Goal: Transaction & Acquisition: Purchase product/service

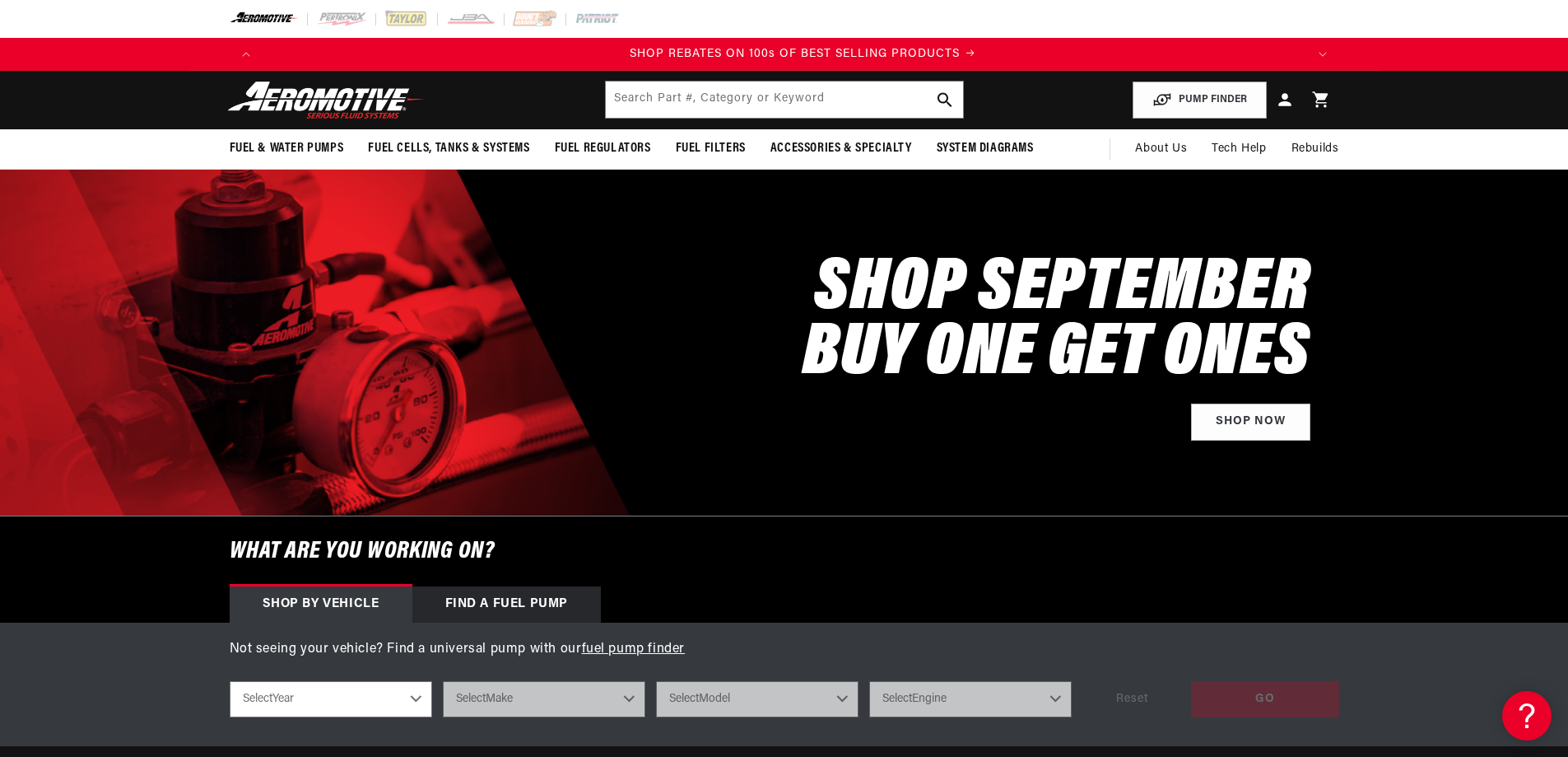
scroll to position [0, 2088]
click at [1248, 419] on link "Shop Now" at bounding box center [1251, 422] width 120 height 37
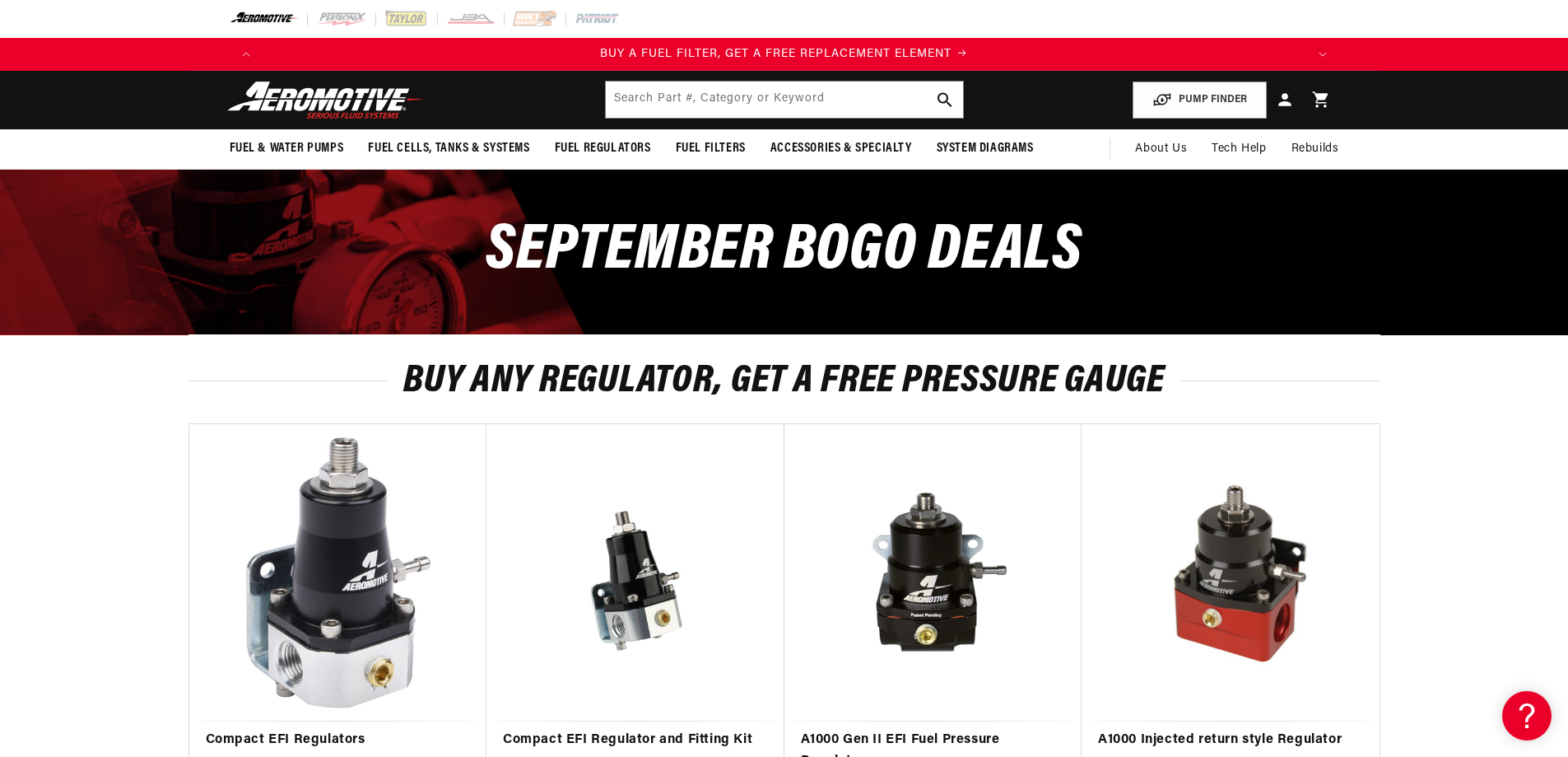
click at [289, 103] on img at bounding box center [326, 100] width 205 height 39
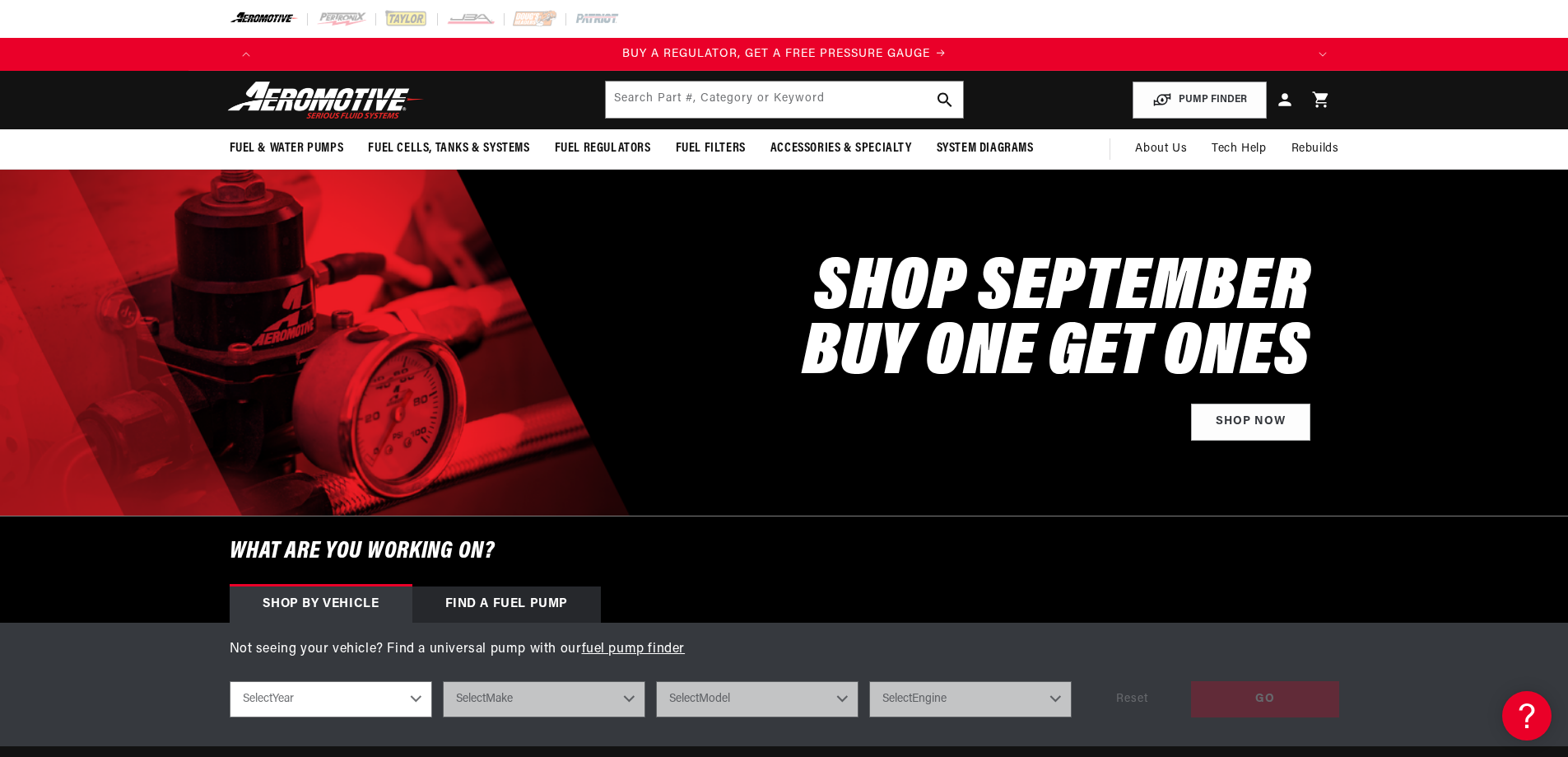
click at [390, 702] on select "Select Year 2023 2022 2021 2020 2019 2018 2017 2016 2015 2014 2013 2012 2011 20…" at bounding box center [330, 699] width 202 height 36
select select "2007"
click at [229, 681] on select "Select Year 2023 2022 2021 2020 2019 2018 2017 2016 2015 2014 2013 2012 2011 20…" at bounding box center [330, 699] width 202 height 36
select select "2007"
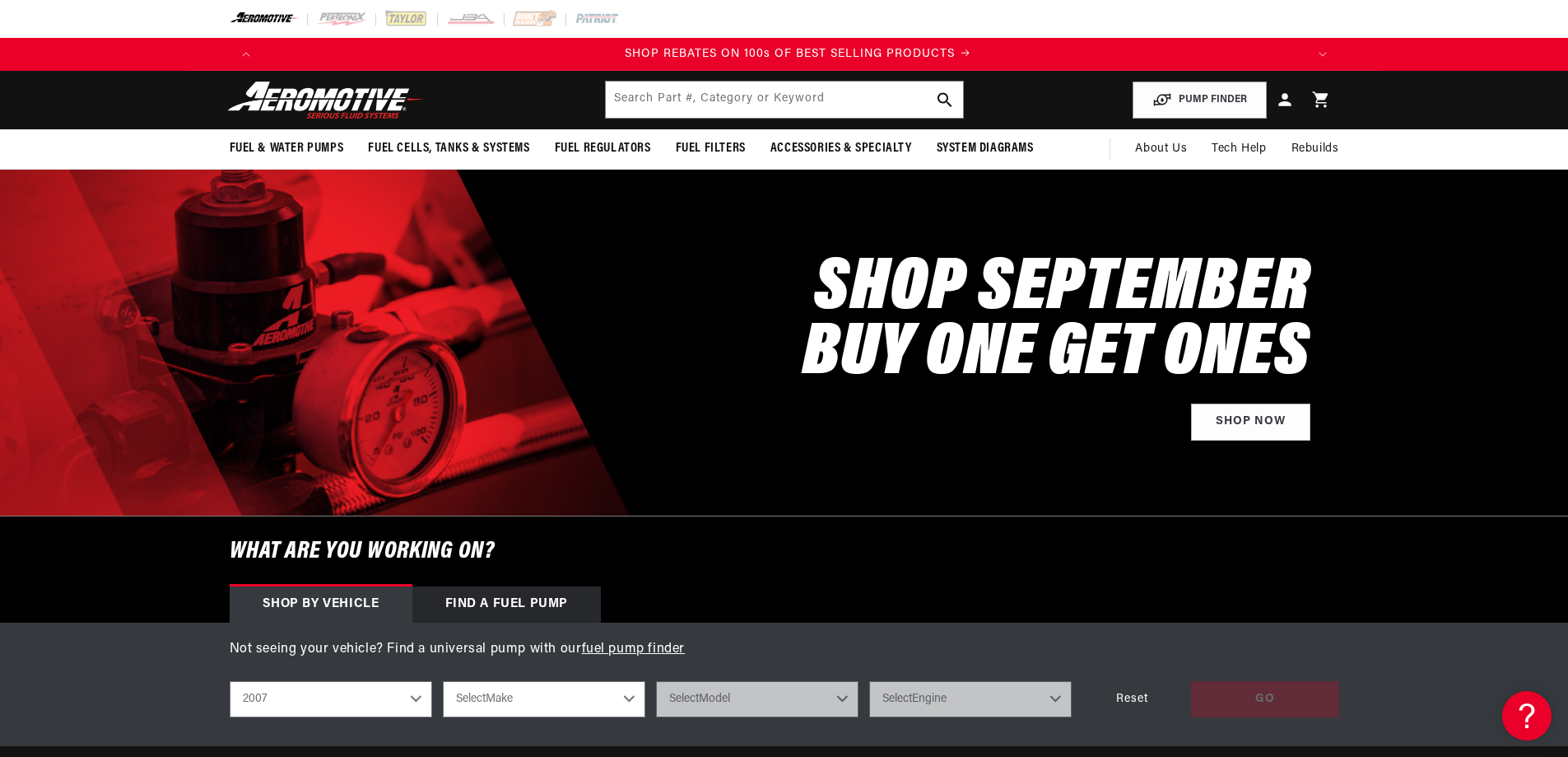
scroll to position [0, 2088]
select select "Chevrolet"
click at [494, 709] on select "Chevrolet Chrysler Dodge Ford GMC Mitsubishi Subaru" at bounding box center [543, 699] width 202 height 36
click at [546, 702] on select "Chevrolet Chrysler Dodge Ford GMC Mitsubishi Subaru" at bounding box center [543, 699] width 202 height 36
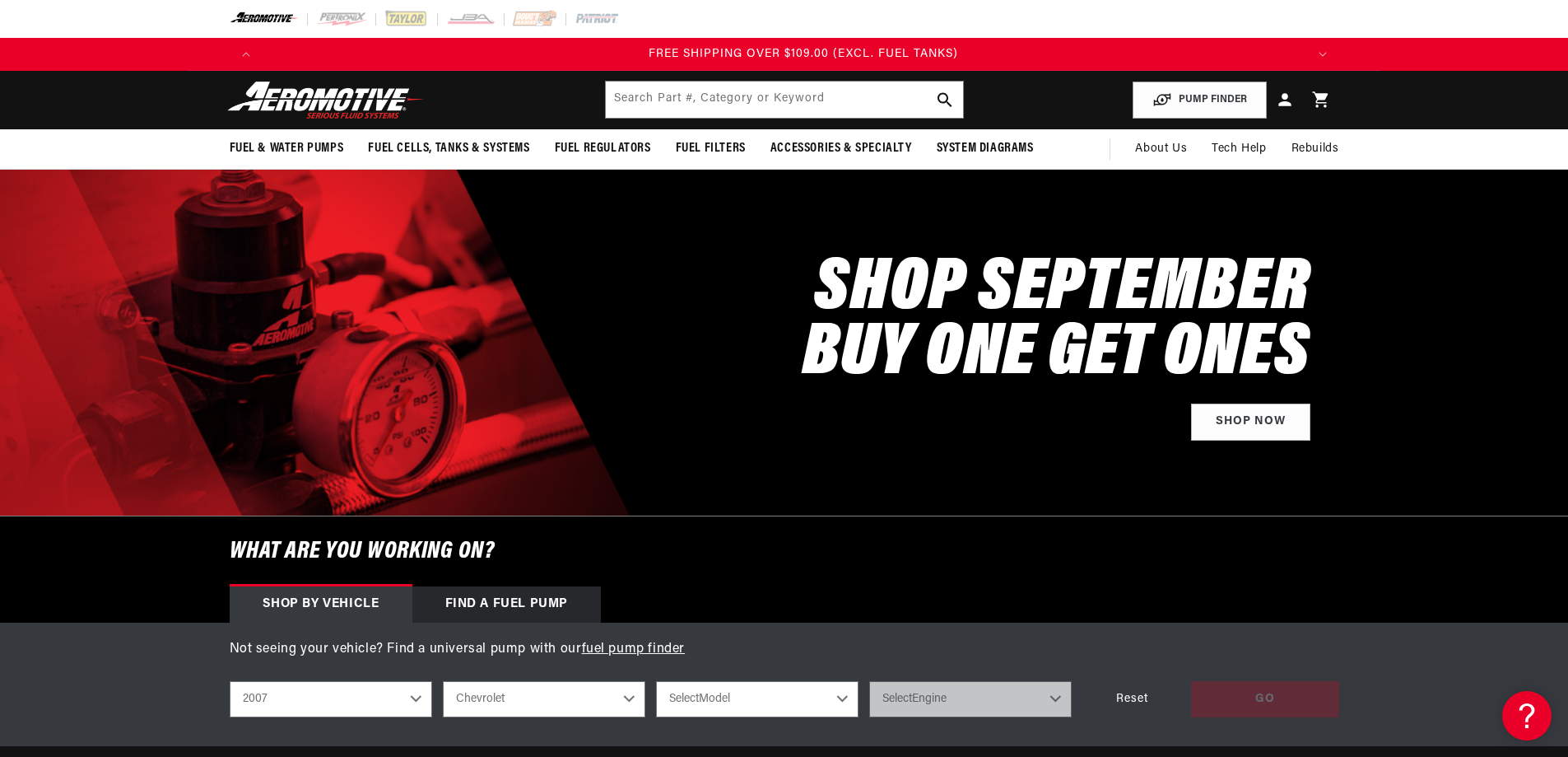
scroll to position [0, 3132]
click at [794, 696] on select "Select Model Corvette Silverado 1500 Silverado 2500 HD" at bounding box center [757, 699] width 202 height 36
select select "Silverado-2500-HD"
click at [656, 681] on select "Select Model Corvette Silverado 1500 Silverado 2500 HD" at bounding box center [757, 699] width 202 height 36
select select "Silverado-2500-HD"
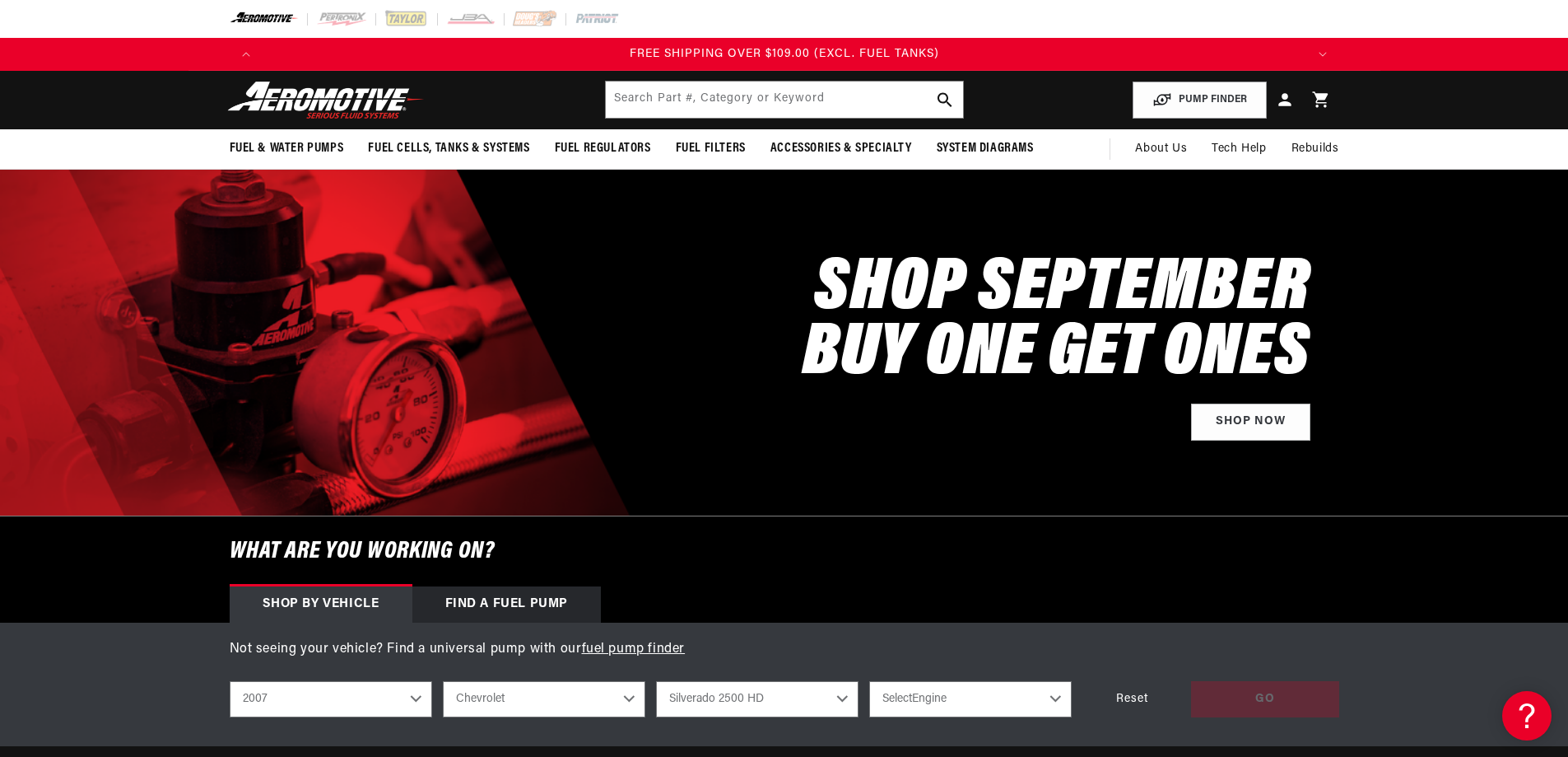
click at [901, 698] on select "Select Engine 6.0L 6.6L" at bounding box center [970, 699] width 202 height 36
click at [759, 697] on select "Corvette Silverado 1500 Silverado 2500 HD" at bounding box center [757, 699] width 202 height 36
click at [543, 702] on select "Chevrolet Chrysler Dodge Ford GMC Mitsubishi Subaru" at bounding box center [543, 699] width 202 height 36
click at [443, 681] on select "Chevrolet Chrysler Dodge Ford GMC Mitsubishi Subaru" at bounding box center [543, 699] width 202 height 36
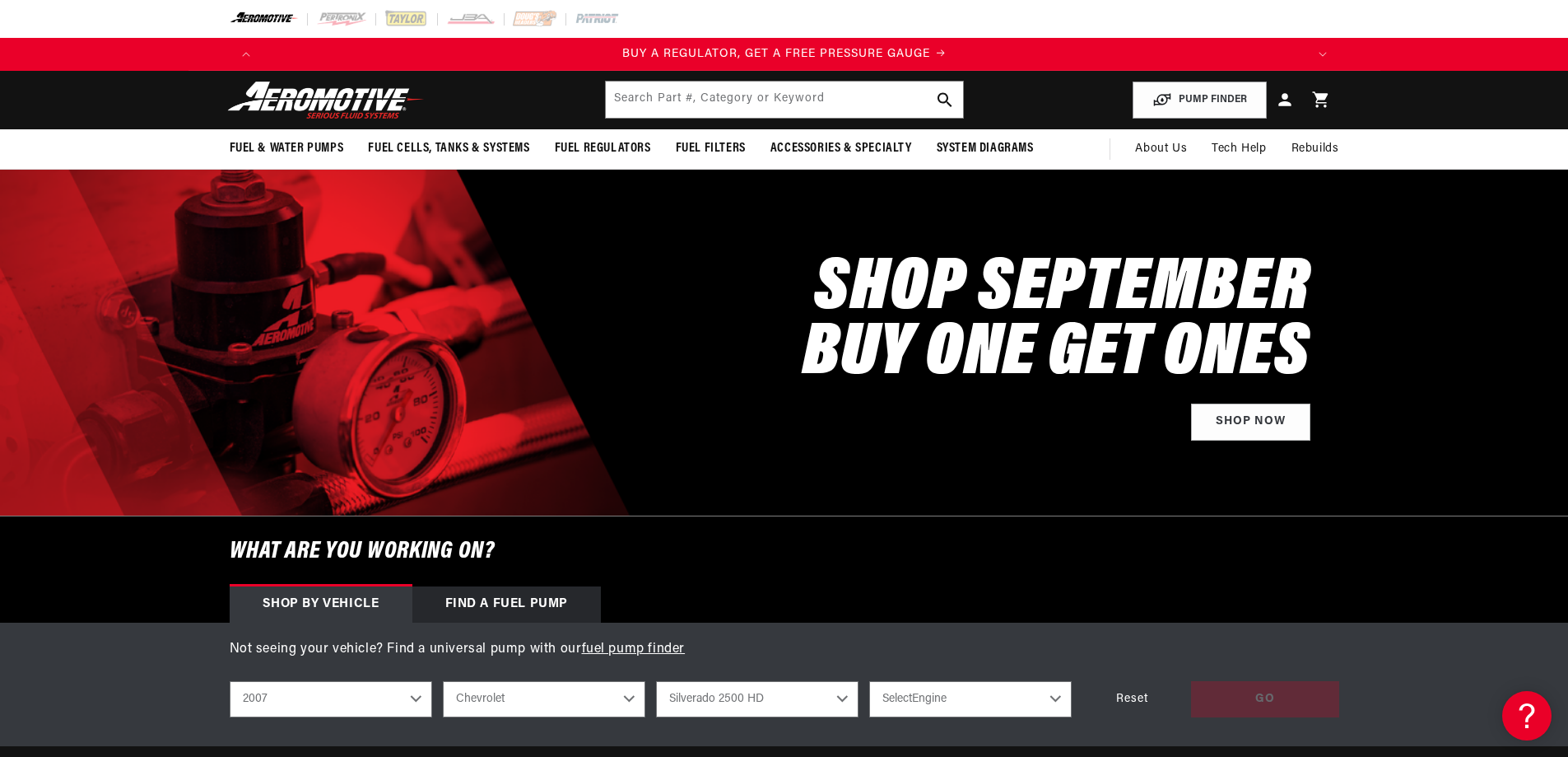
select select "GMC"
click at [755, 700] on select "Select Model Sierra 1500 Sierra 2500 HD" at bounding box center [757, 699] width 202 height 36
select select "Sierra-2500-HD"
click at [656, 681] on select "Select Model Sierra 1500 Sierra 2500 HD" at bounding box center [757, 699] width 202 height 36
click at [947, 701] on select "Select Engine 6.0L 6.6L" at bounding box center [970, 699] width 202 height 36
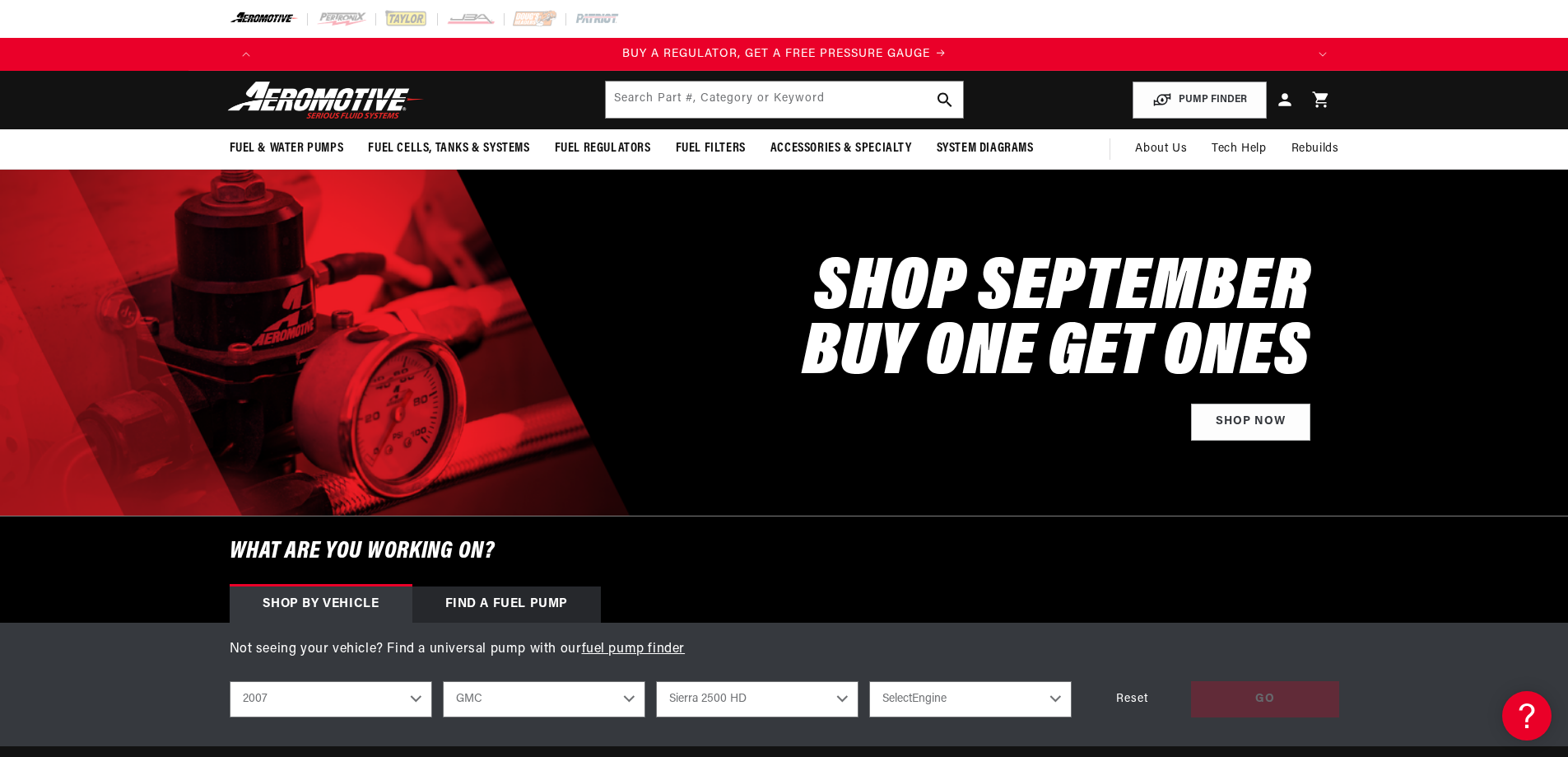
click at [758, 707] on select "Sierra 1500 Sierra 2500 HD" at bounding box center [757, 699] width 202 height 36
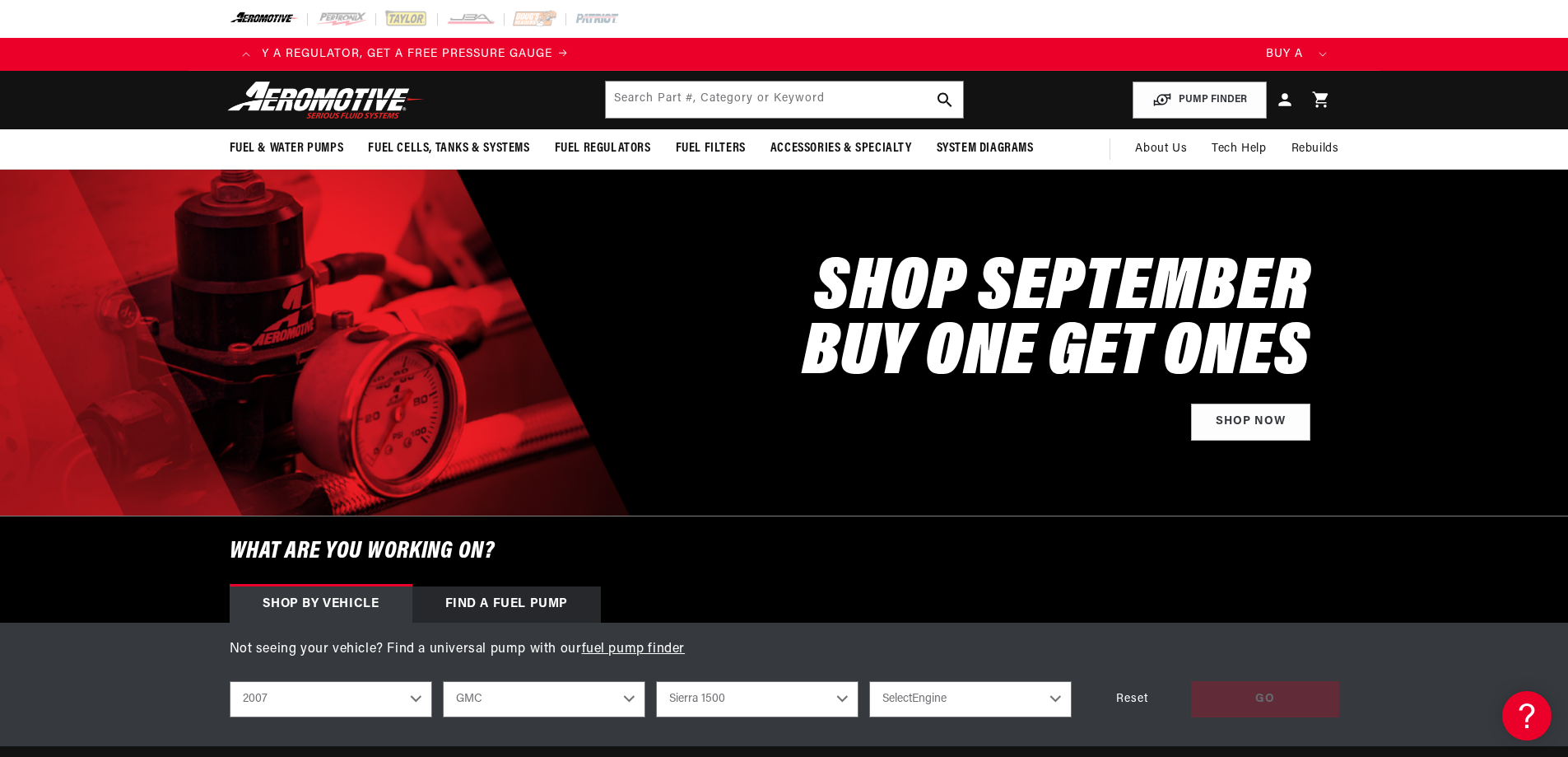
click at [656, 681] on select "Sierra 1500 Sierra 2500 HD" at bounding box center [757, 699] width 202 height 36
select select "Sierra-1500"
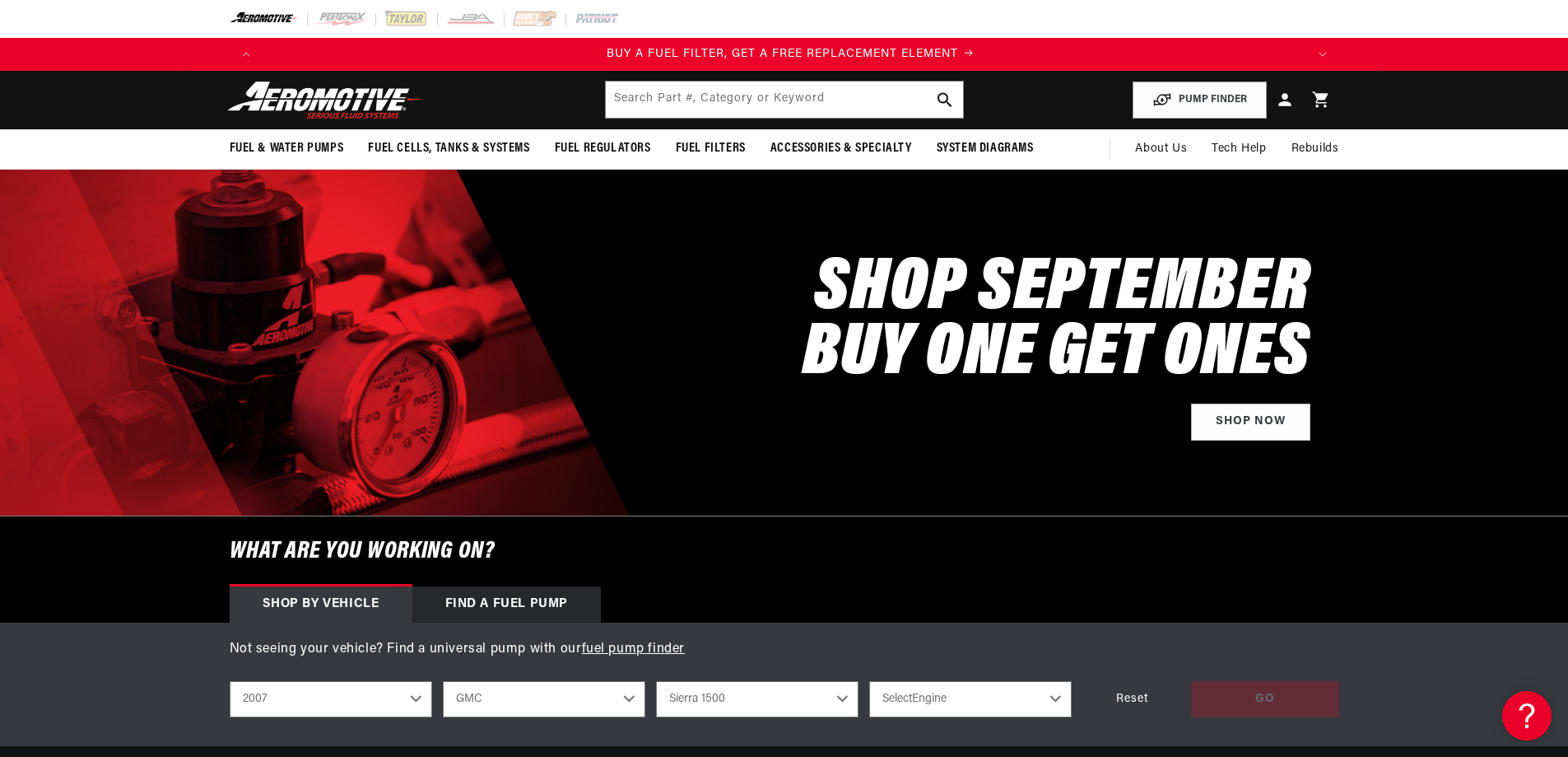
scroll to position [0, 1044]
click at [964, 706] on select "Select Engine 4.8L 5.3L 6.0L 6.2L" at bounding box center [970, 699] width 202 height 36
select select "6.2L"
click at [869, 681] on select "Select Engine 4.8L 5.3L 6.0L 6.2L" at bounding box center [970, 699] width 202 height 36
select select "6.2L"
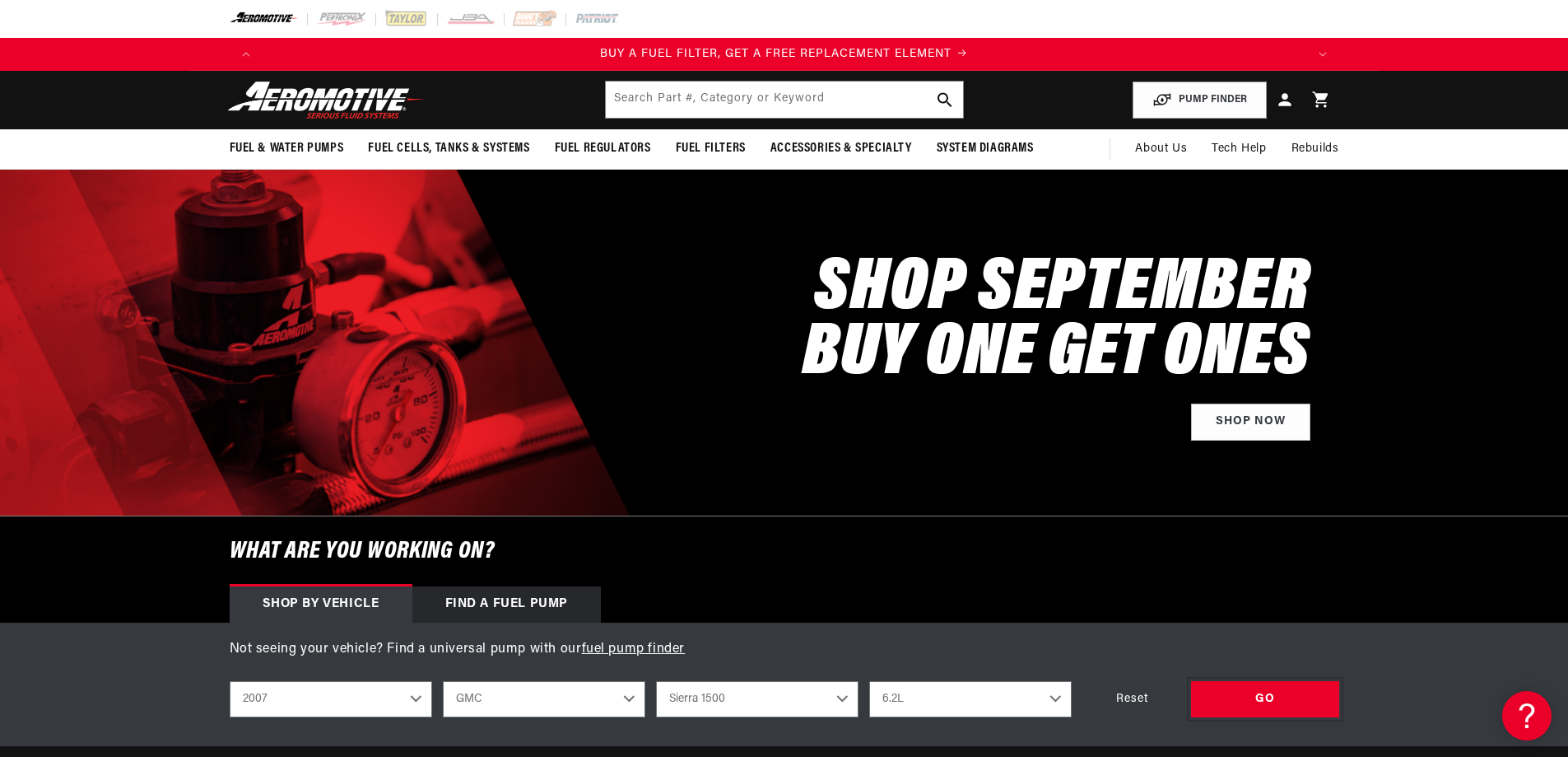
drag, startPoint x: 1235, startPoint y: 688, endPoint x: 1257, endPoint y: 660, distance: 35.6
click at [1236, 688] on div "GO" at bounding box center [1265, 699] width 149 height 37
click at [472, 707] on select "Chevrolet Chrysler Dodge Ford GMC Mitsubishi Subaru" at bounding box center [543, 699] width 202 height 36
click at [443, 681] on select "Chevrolet Chrysler Dodge Ford GMC Mitsubishi Subaru" at bounding box center [543, 699] width 202 height 36
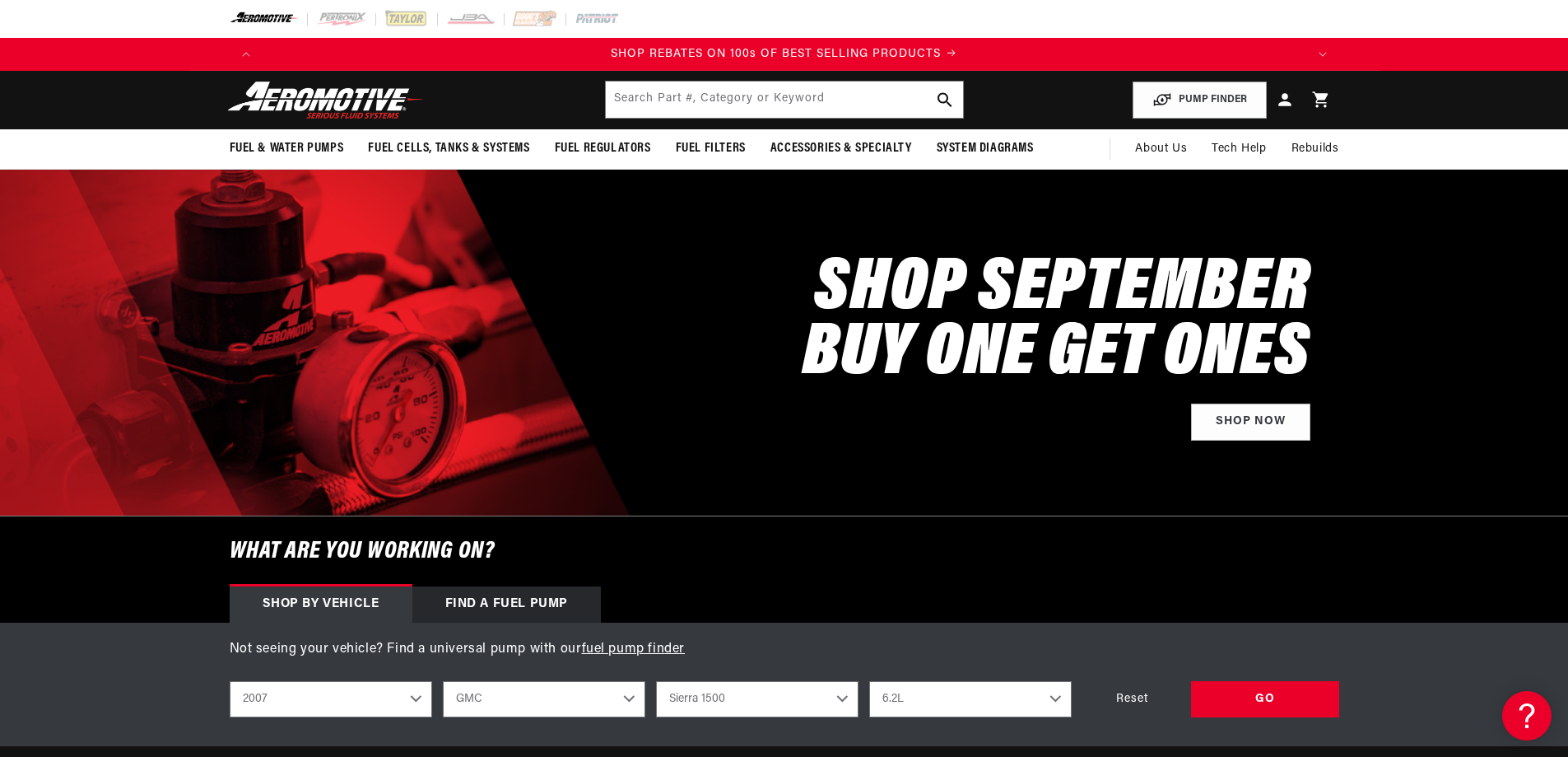
select select "Chrysler"
select select "Model"
select select "Engine"
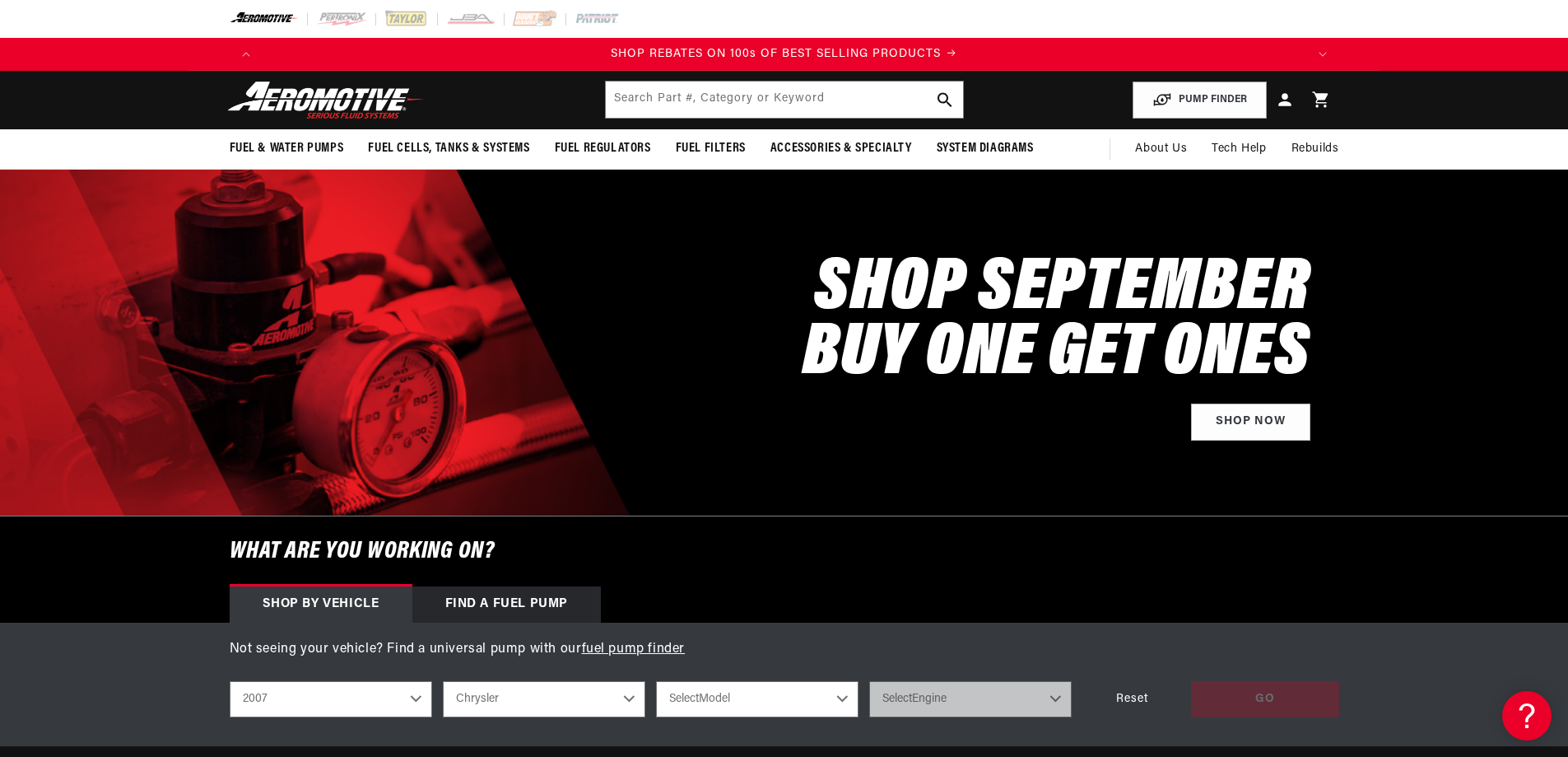
click at [785, 703] on select "Select Model 300" at bounding box center [757, 699] width 202 height 36
click at [557, 710] on select "Chevrolet Chrysler Dodge Ford GMC Mitsubishi Subaru" at bounding box center [543, 699] width 202 height 36
click at [308, 698] on select "2023 2022 2021 2020 2019 2018 2017 2016 2015 2014 2013 2012 2011 2010 2009 2008…" at bounding box center [330, 699] width 202 height 36
click at [229, 681] on select "2023 2022 2021 2020 2019 2018 2017 2016 2015 2014 2013 2012 2011 2010 2009 2008…" at bounding box center [330, 699] width 202 height 36
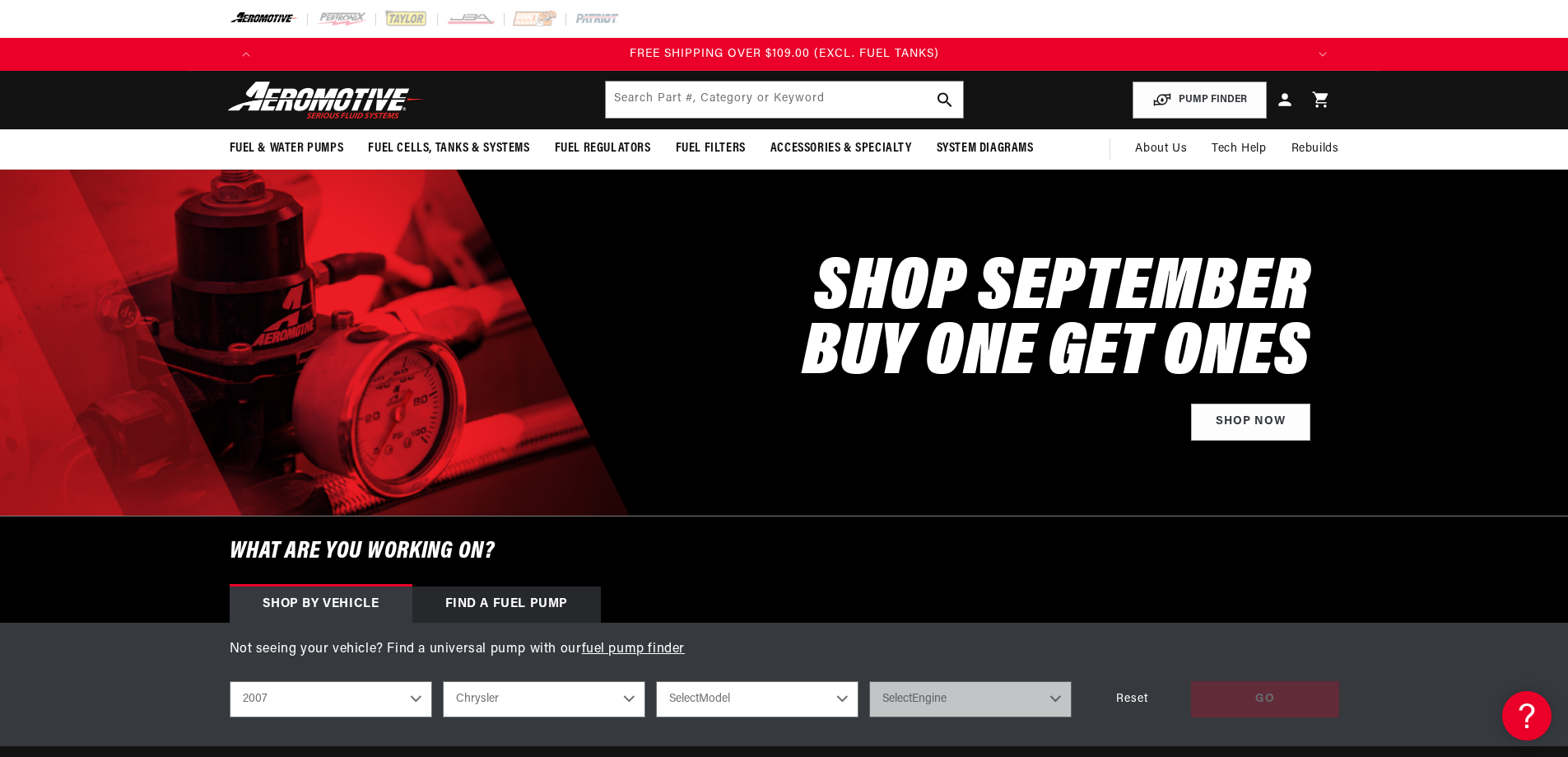
select select "1996"
select select "Make"
click at [515, 695] on select "Select Make Acura Buick Chevrolet Dodge Eagle Ford GMC Honda Lexus Lincoln Mazd…" at bounding box center [543, 699] width 202 height 36
click at [386, 704] on select "2023 2022 2021 2020 2019 2018 2017 2016 2015 2014 2013 2012 2011 2010 2009 2008…" at bounding box center [330, 699] width 202 height 36
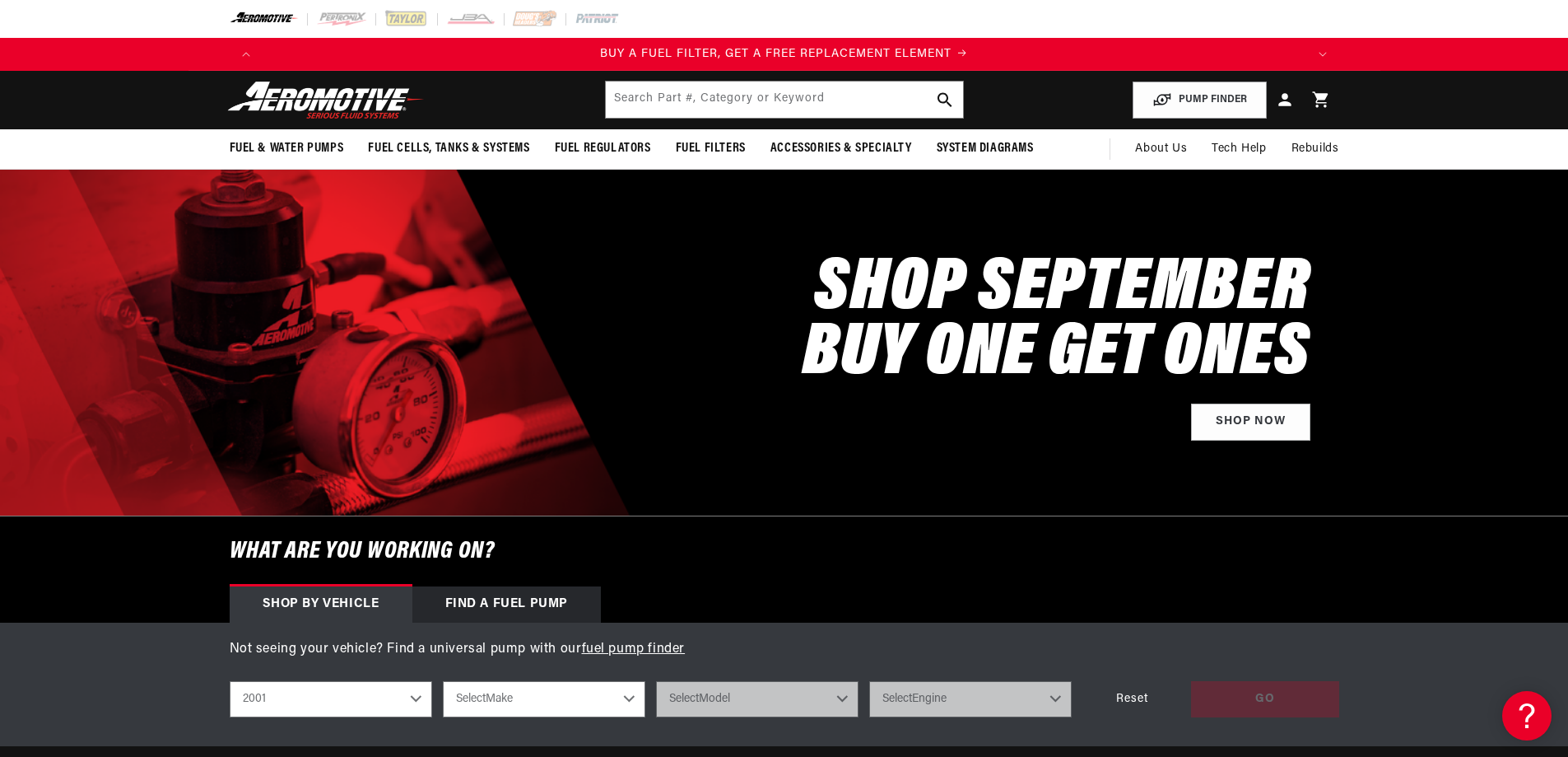
click at [229, 681] on select "2023 2022 2021 2020 2019 2018 2017 2016 2015 2014 2013 2012 2011 2010 2009 2008…" at bounding box center [330, 699] width 202 height 36
select select "2001"
click at [509, 703] on select "Select Make Acura Chevrolet Ford GMC Honda Hyundai Jeep Lincoln Mazda Nissan Po…" at bounding box center [543, 699] width 202 height 36
select select "Jeep"
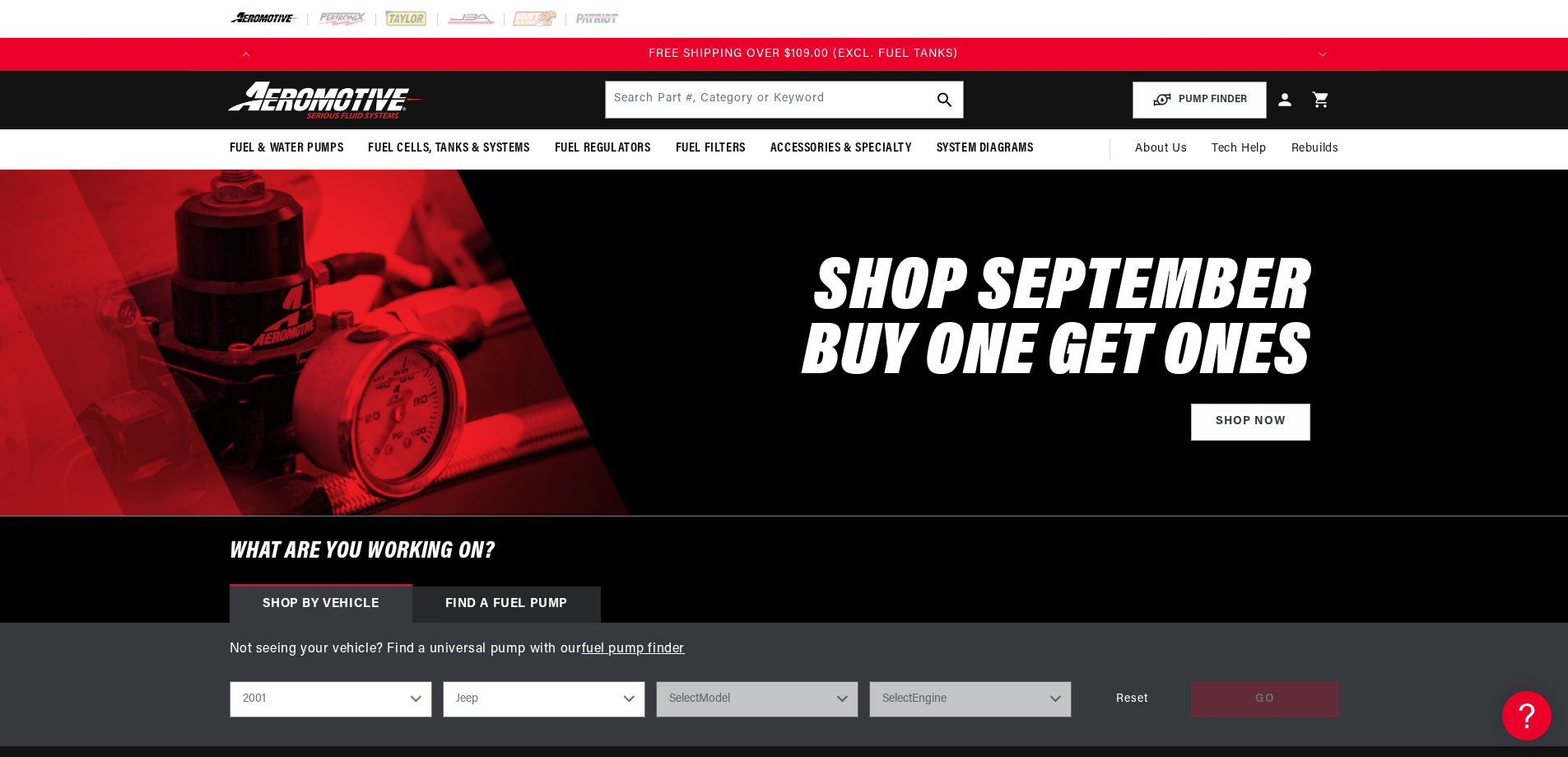
click at [443, 681] on select "Select Make Acura Chevrolet Ford GMC Honda Hyundai Jeep Lincoln Mazda Nissan Po…" at bounding box center [543, 699] width 202 height 36
select select "Jeep"
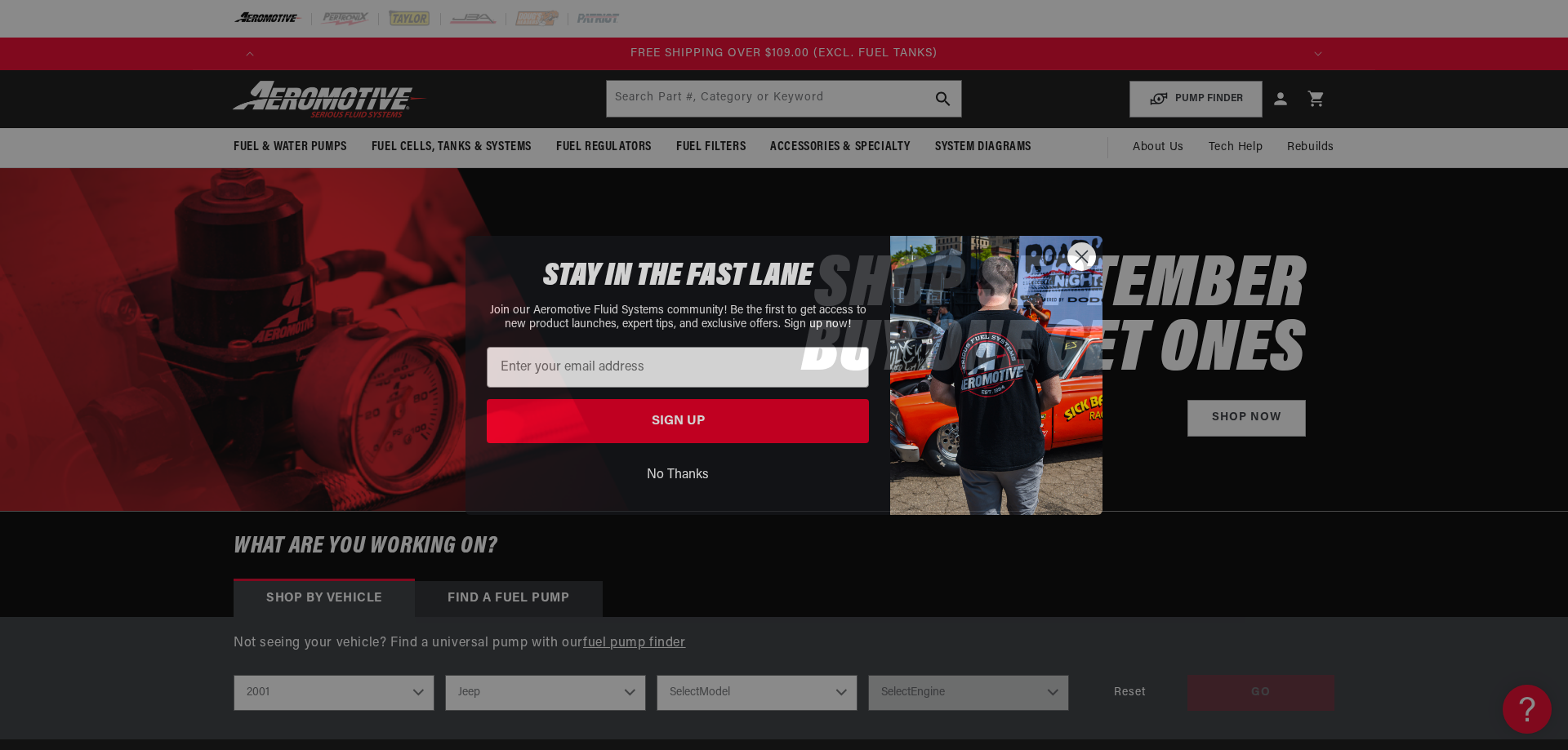
click at [675, 465] on button "No Thanks" at bounding box center [677, 474] width 383 height 31
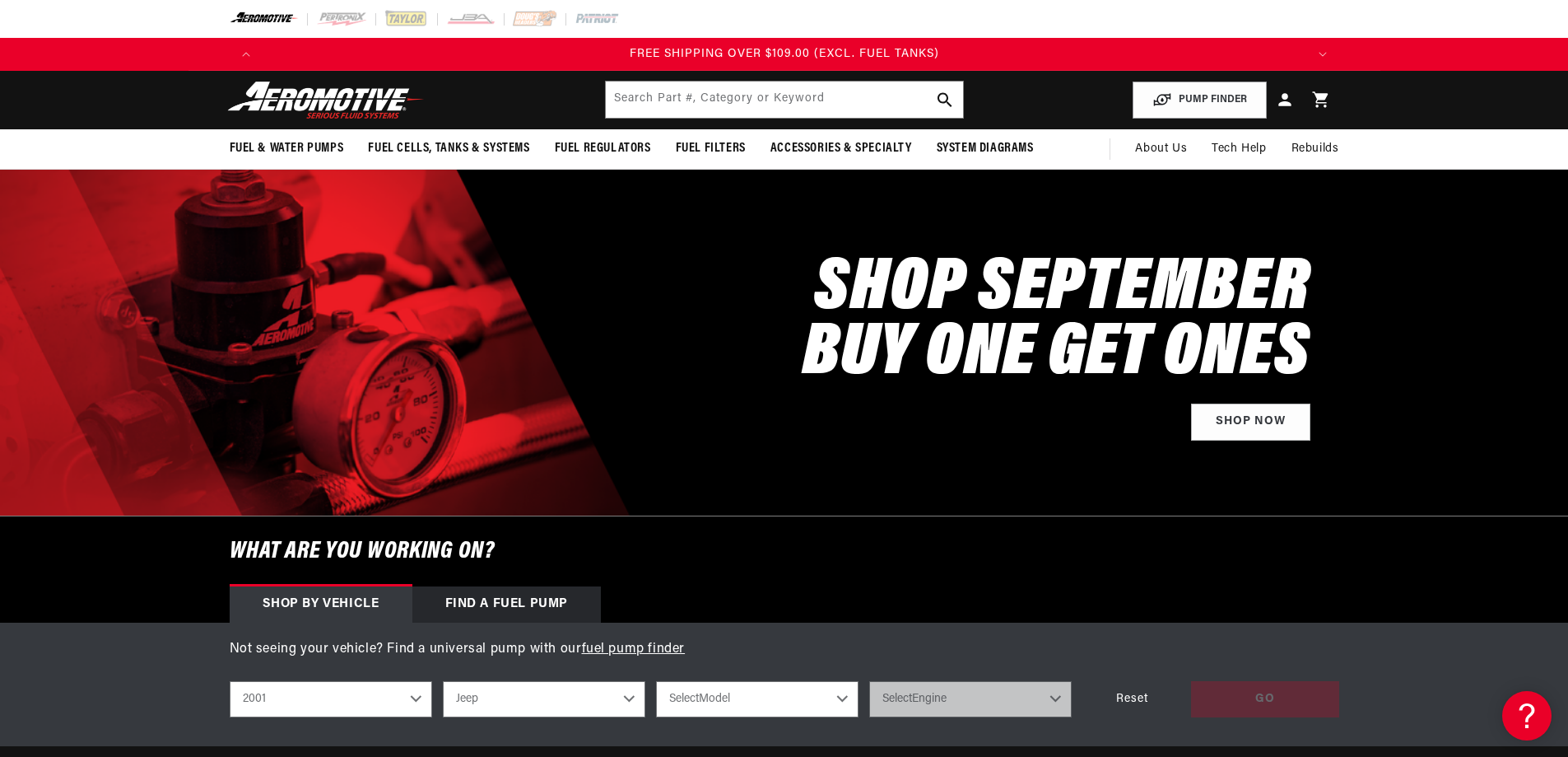
click at [749, 694] on select "Select Model Cherokee Wrangler" at bounding box center [757, 699] width 202 height 36
select select "Cherokee"
click at [656, 681] on select "Select Model Cherokee Wrangler" at bounding box center [757, 699] width 202 height 36
select select "Cherokee"
click at [879, 698] on select "Select Engine 4.0L" at bounding box center [970, 699] width 202 height 36
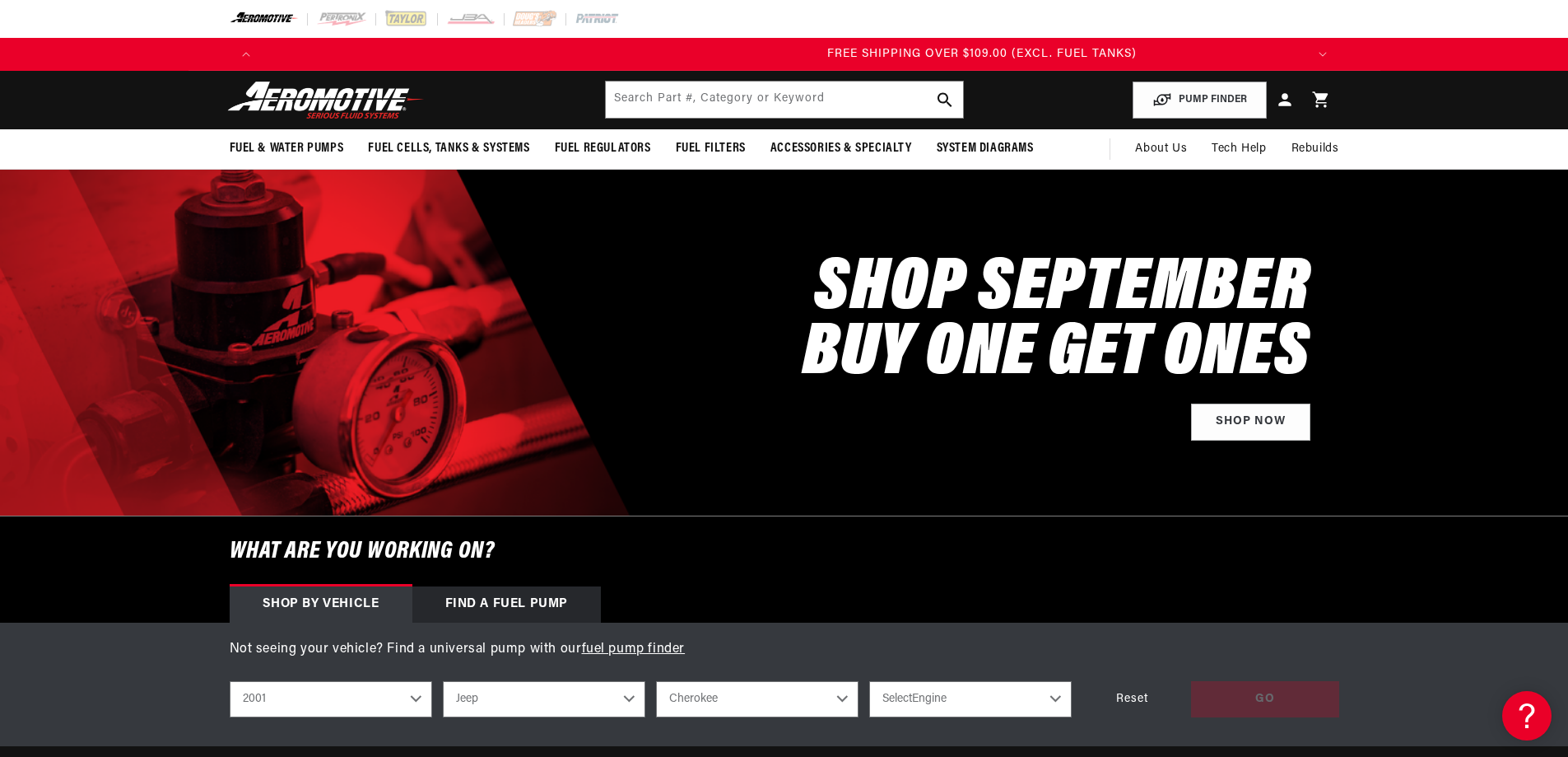
select select "4.0L"
click at [869, 681] on select "Select Engine 4.0L" at bounding box center [970, 699] width 202 height 36
select select "4.0L"
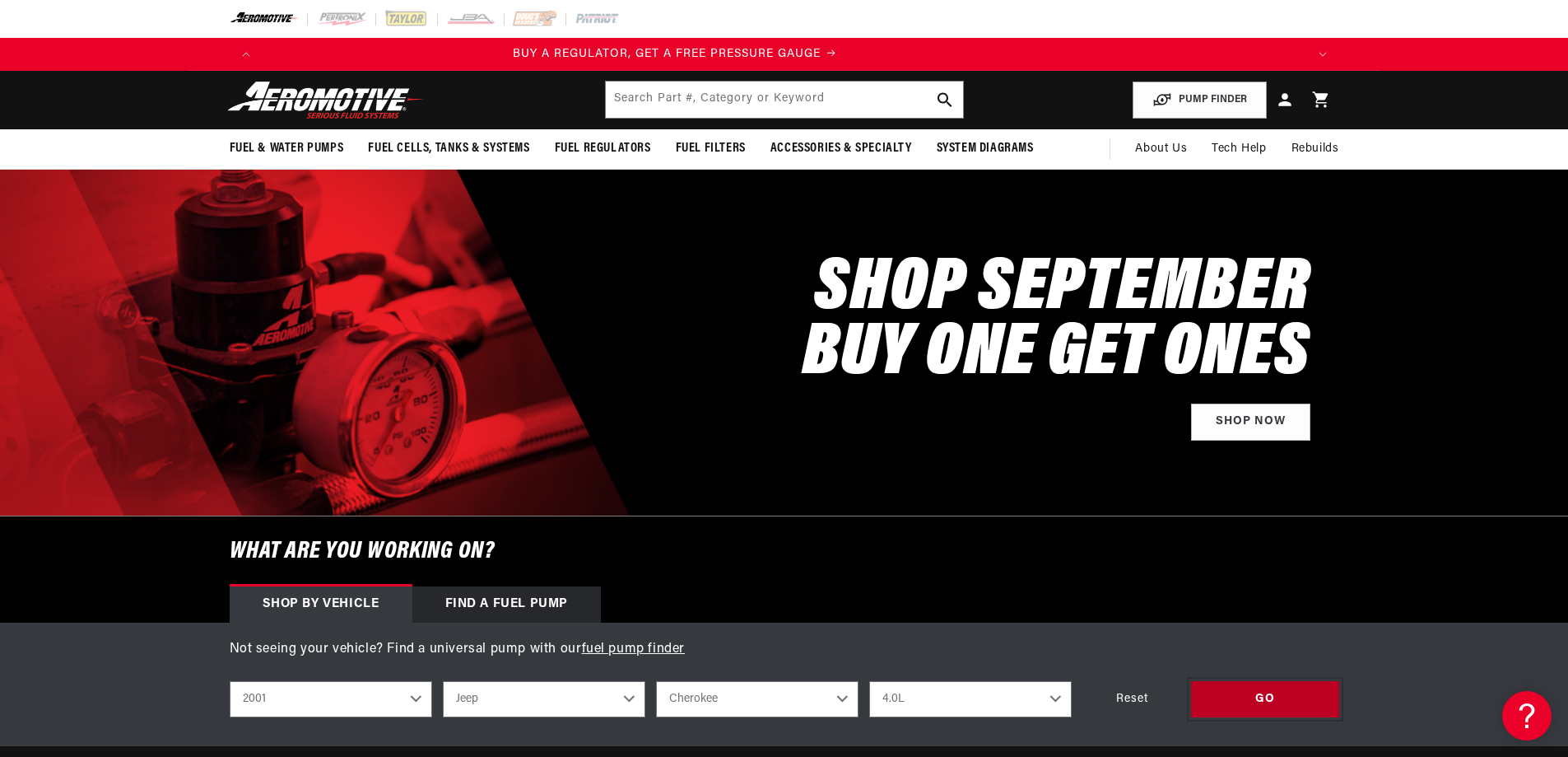
click at [1264, 689] on div "GO" at bounding box center [1265, 699] width 149 height 37
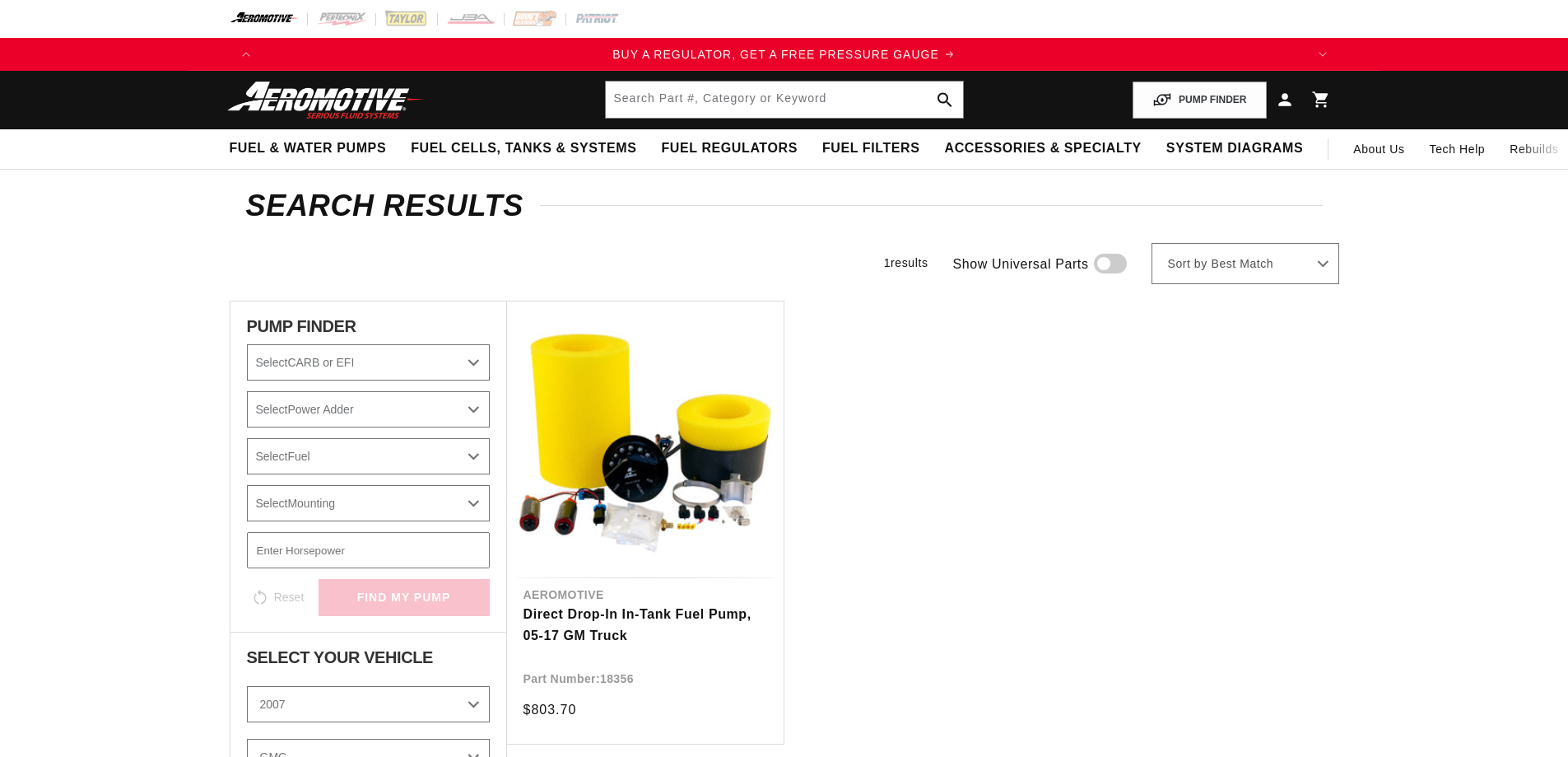
select select "2007"
select select "GMC"
select select "6.2L"
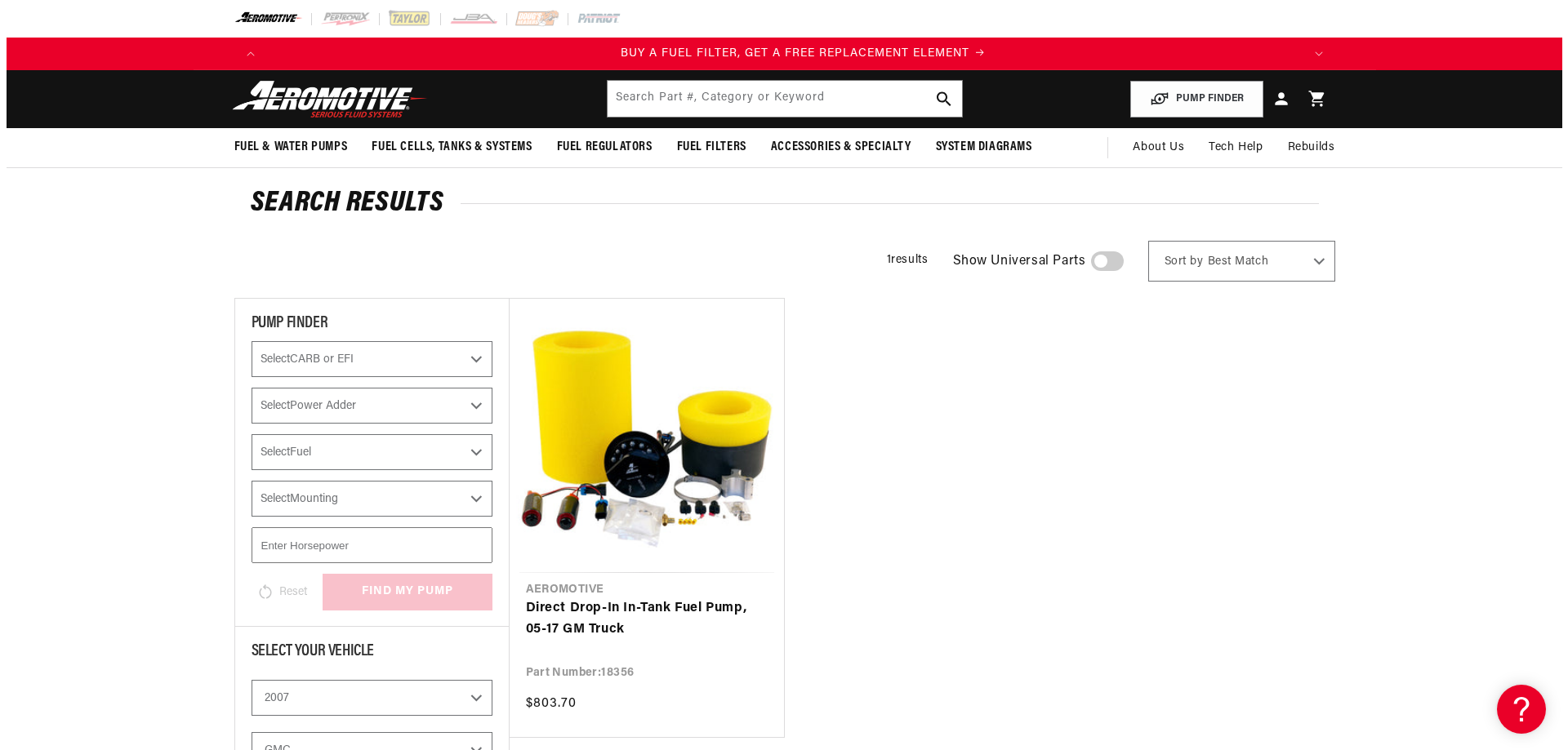
scroll to position [0, 1035]
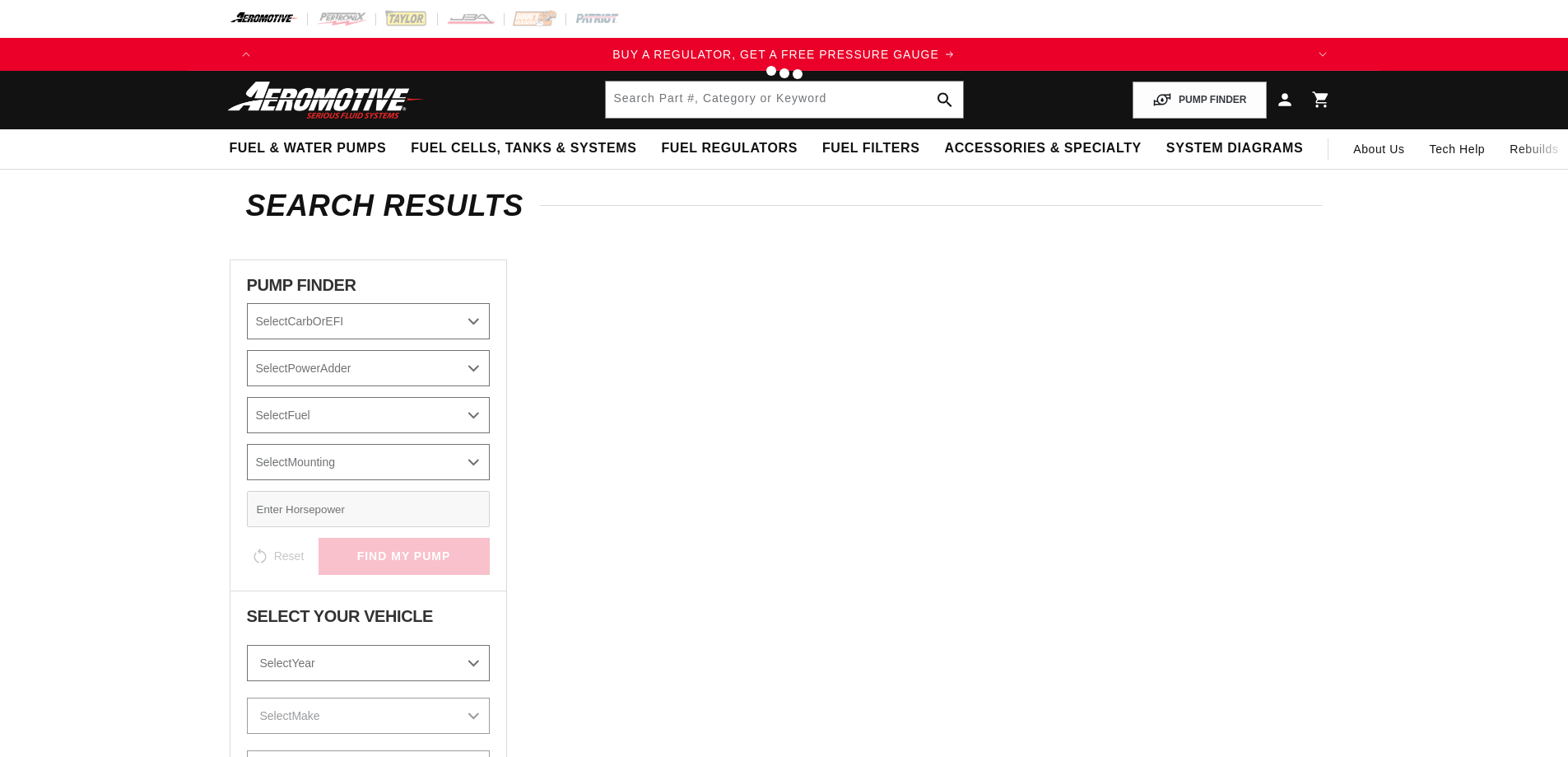
select select "2001"
select select "Jeep"
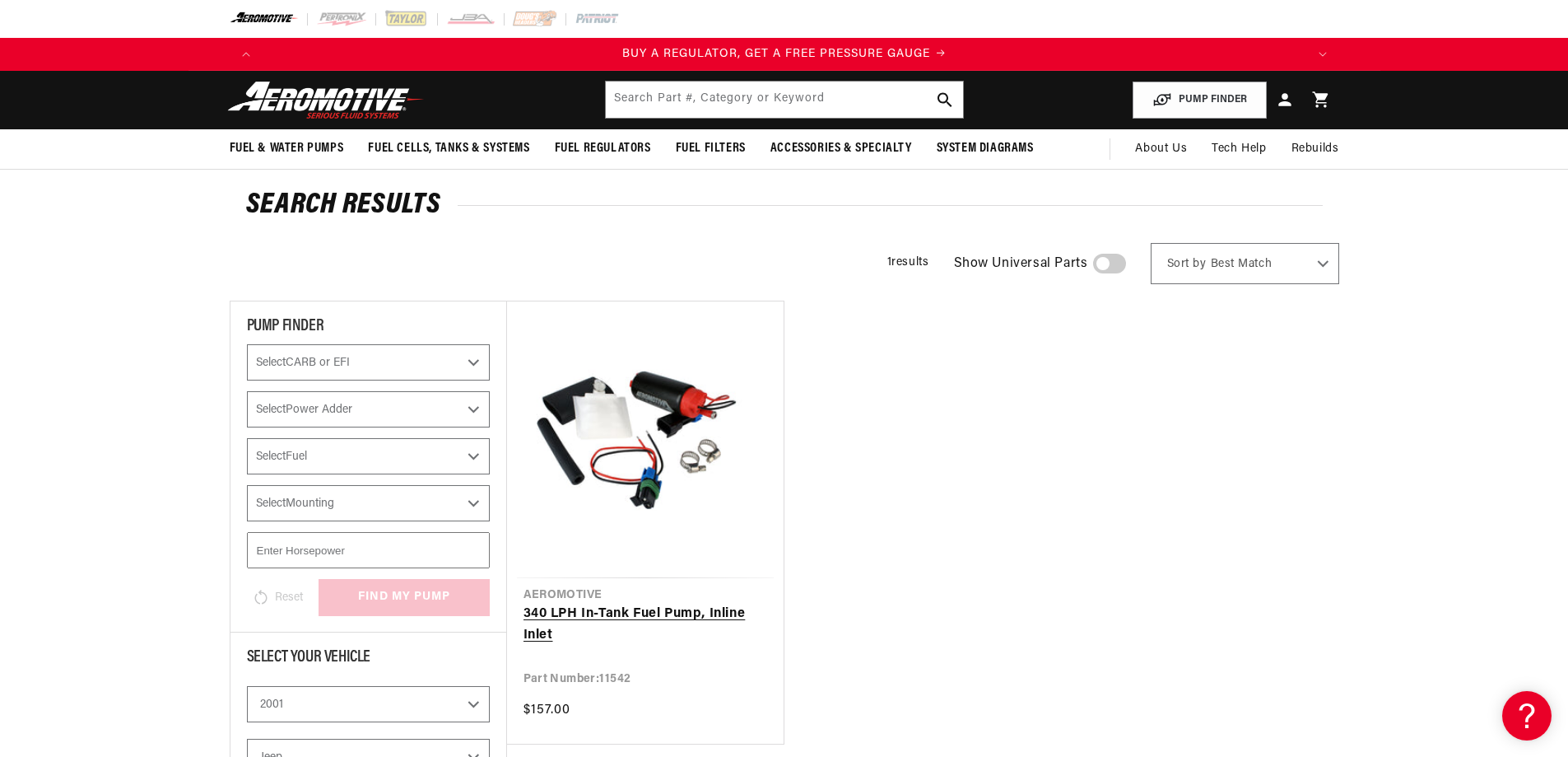
click at [649, 614] on link "340 LPH In-Tank Fuel Pump, Inline Inlet" at bounding box center [645, 624] width 243 height 42
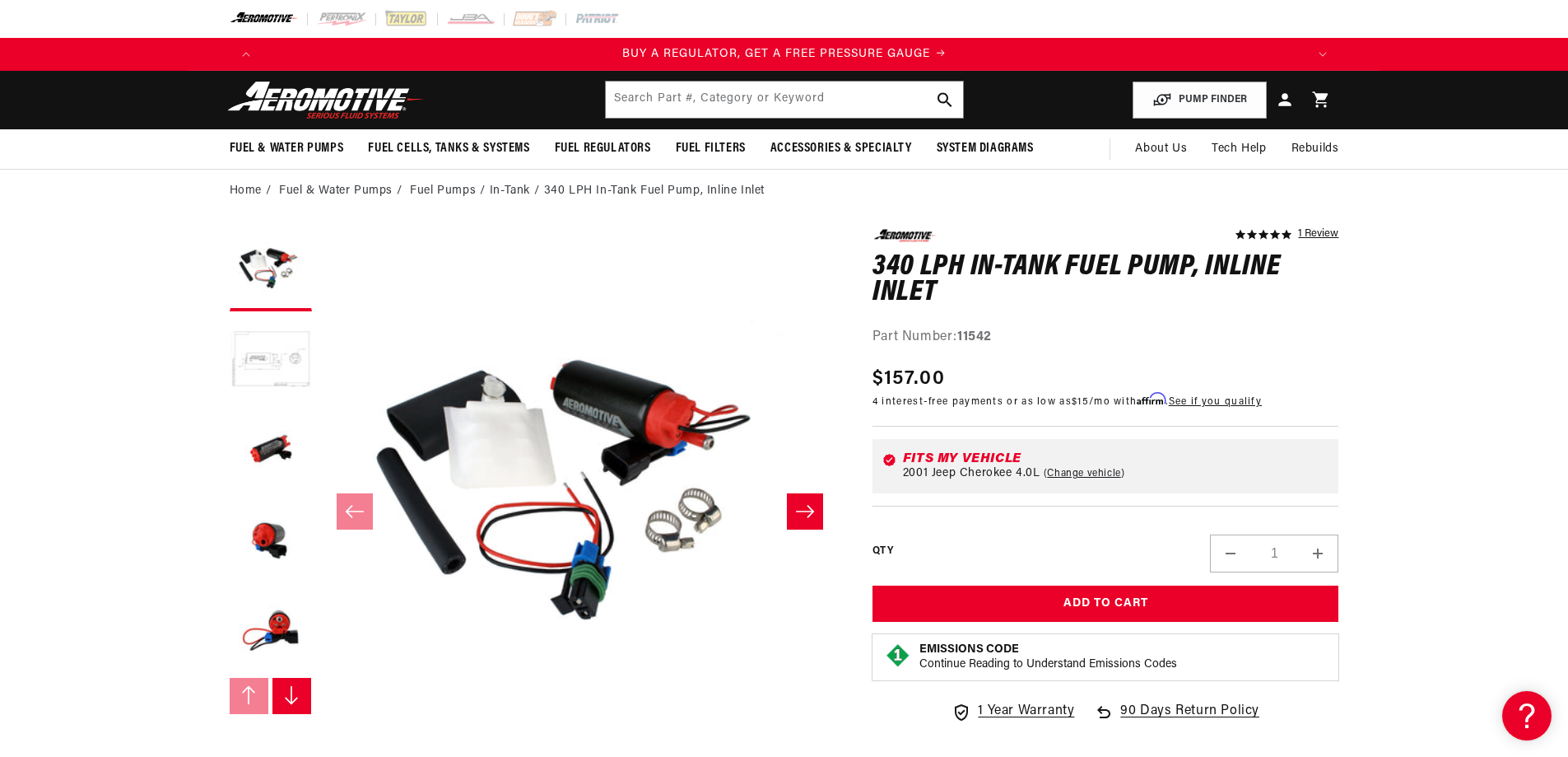
click at [296, 353] on button "Load image 2 in gallery view" at bounding box center [270, 360] width 83 height 83
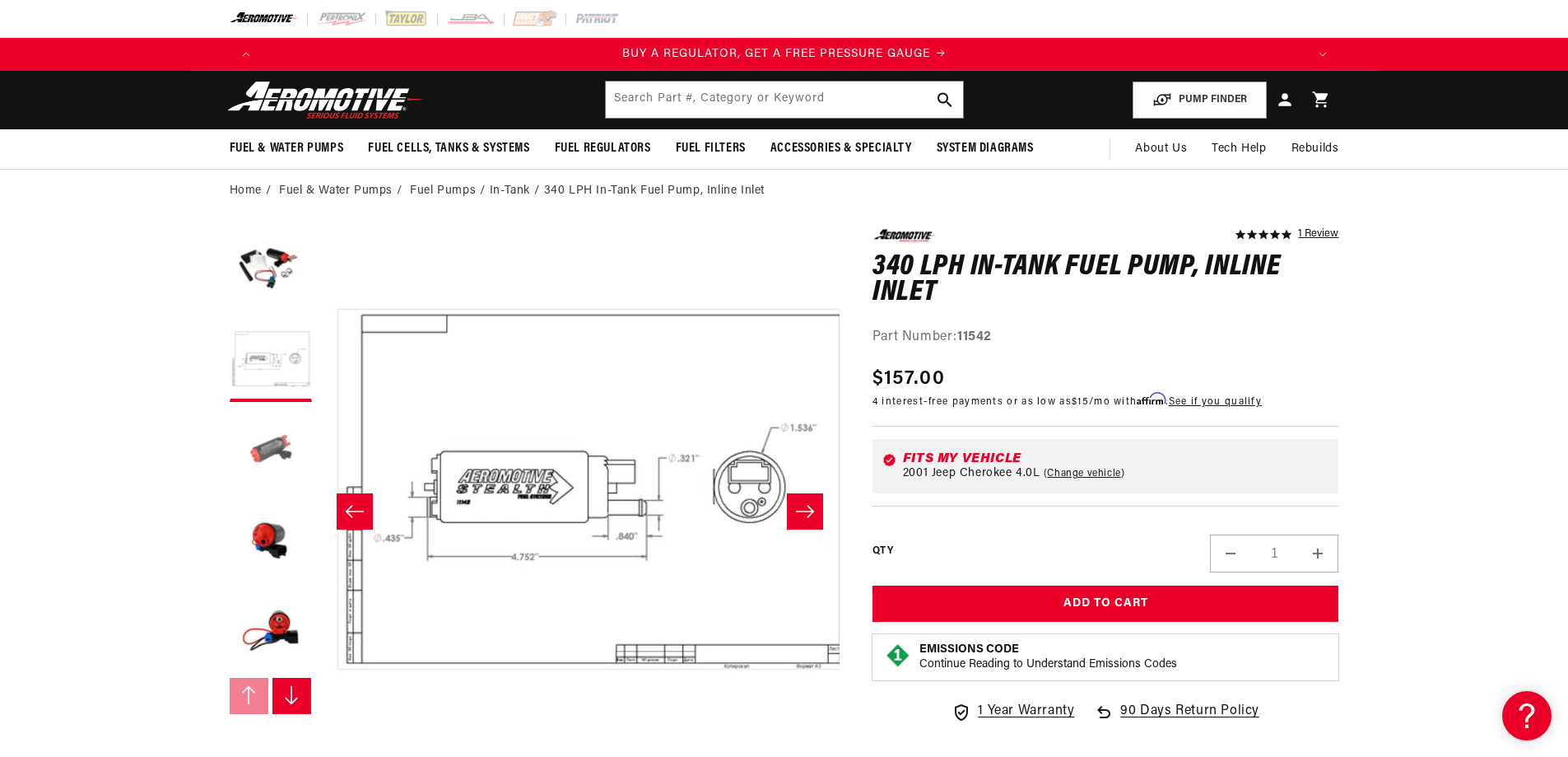
click at [286, 440] on button "Load image 3 in gallery view" at bounding box center [270, 451] width 83 height 83
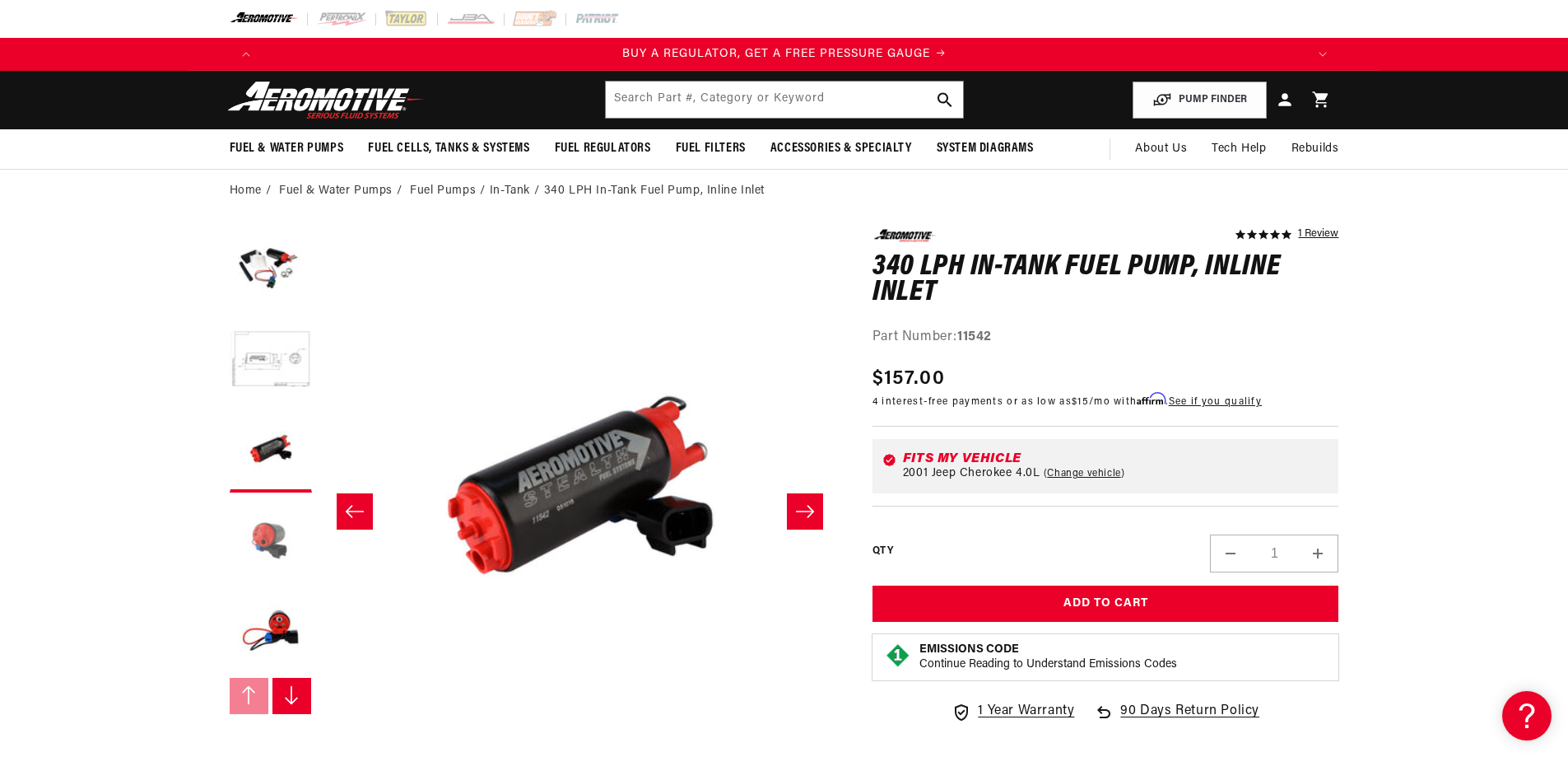
click at [271, 548] on button "Load image 4 in gallery view" at bounding box center [270, 542] width 83 height 83
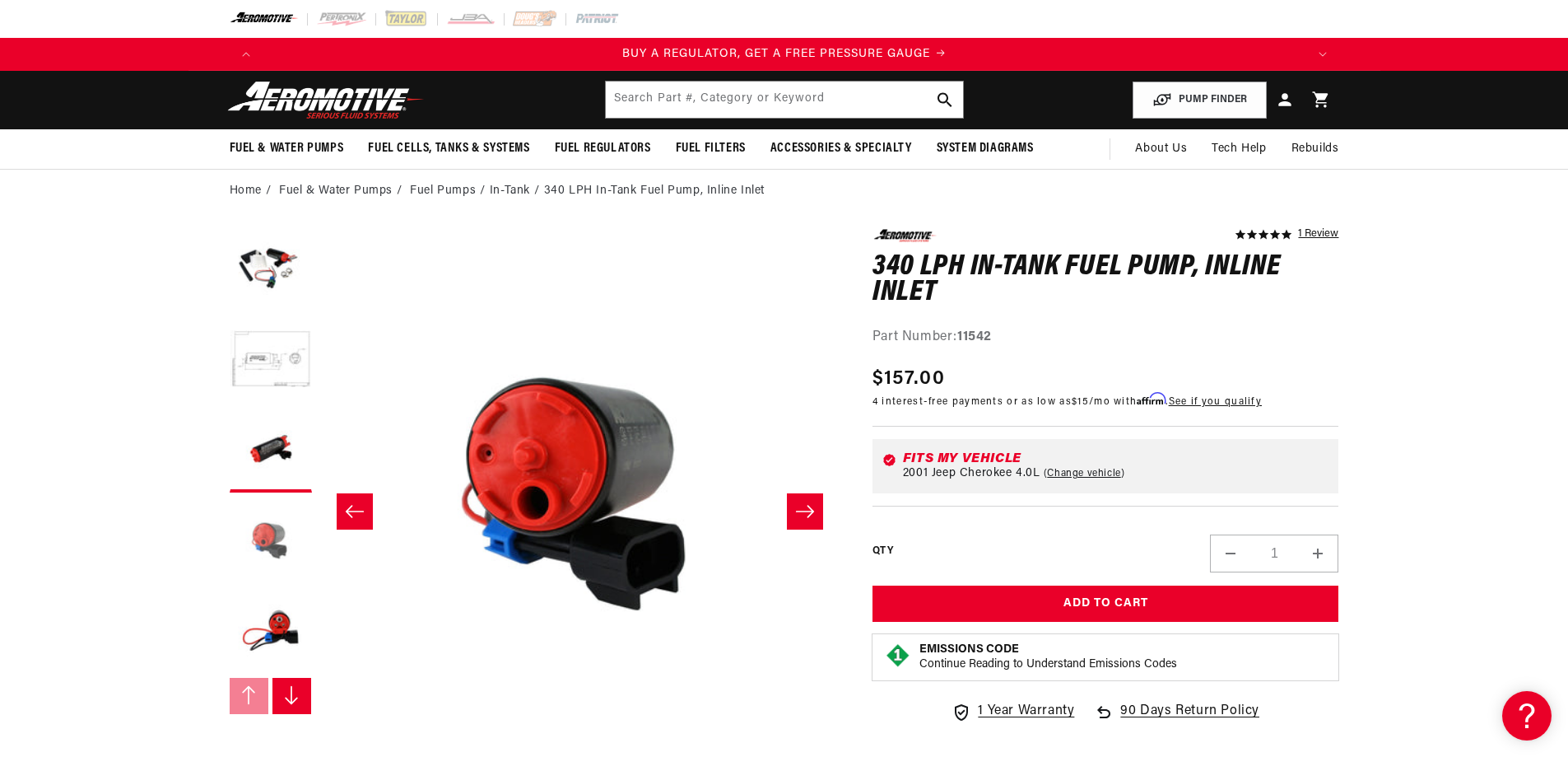
click at [277, 580] on button "Load image 4 in gallery view" at bounding box center [270, 542] width 83 height 83
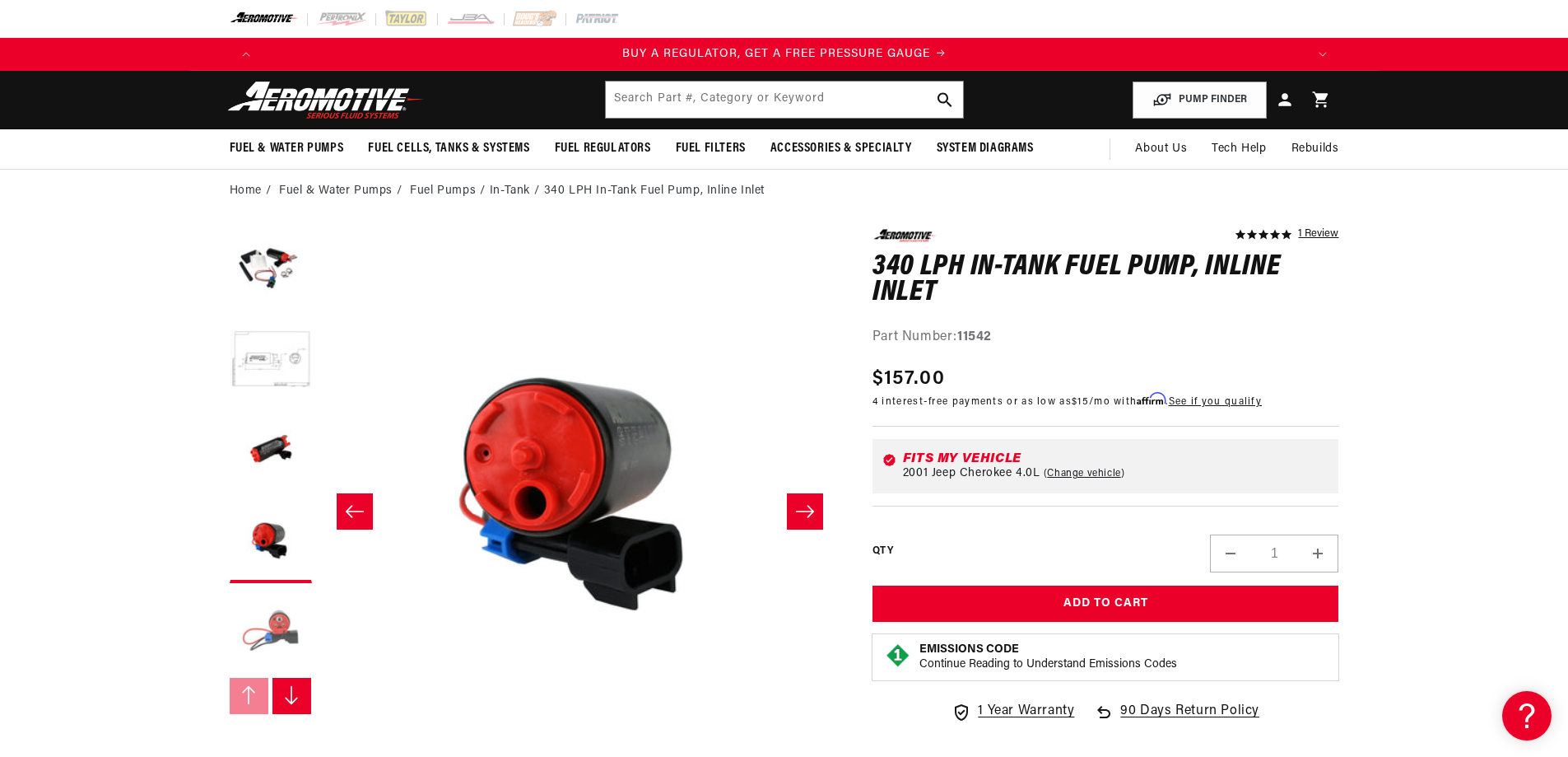
click at [276, 616] on button "Load image 5 in gallery view" at bounding box center [270, 632] width 83 height 83
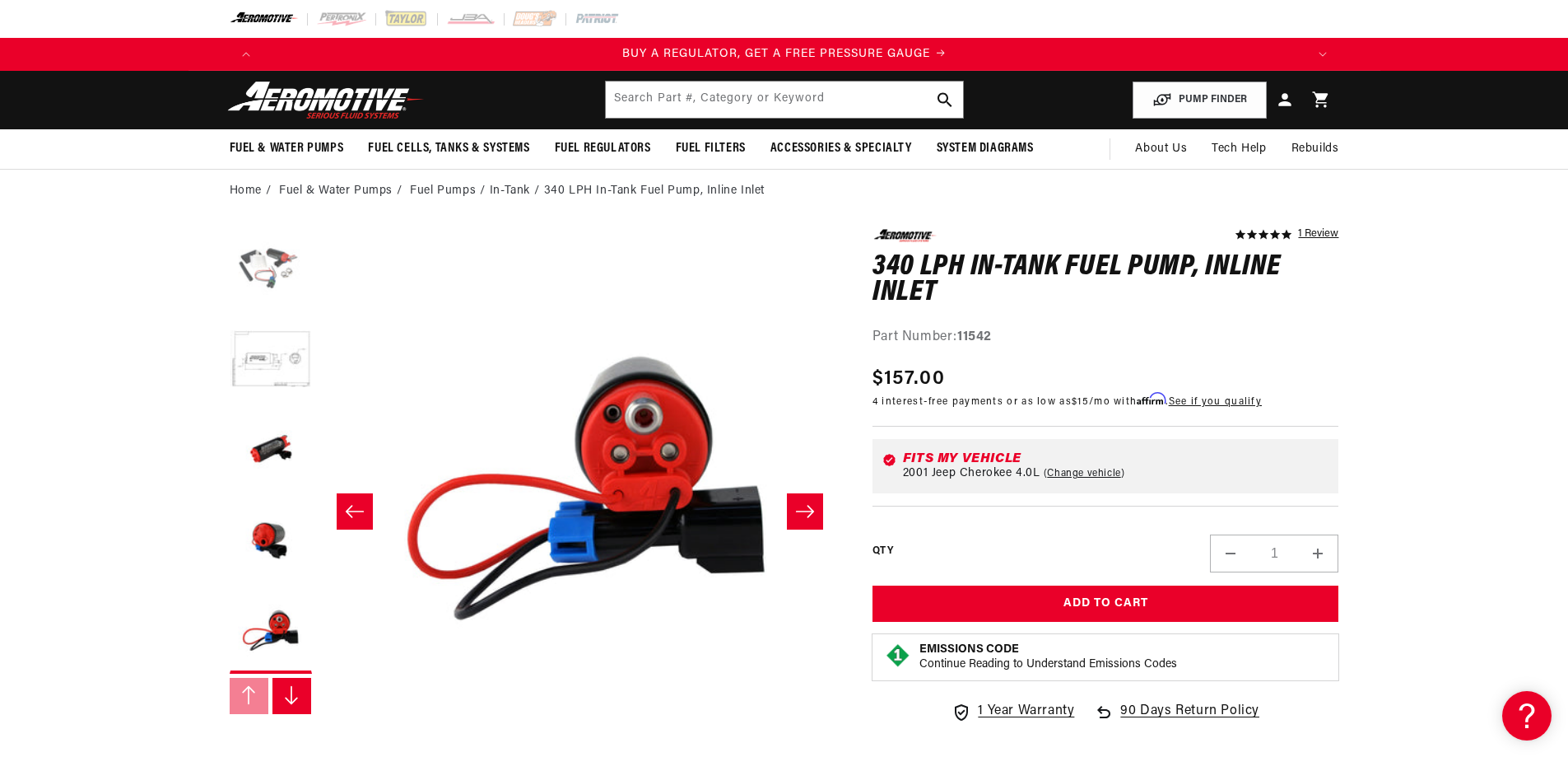
scroll to position [0, 2079]
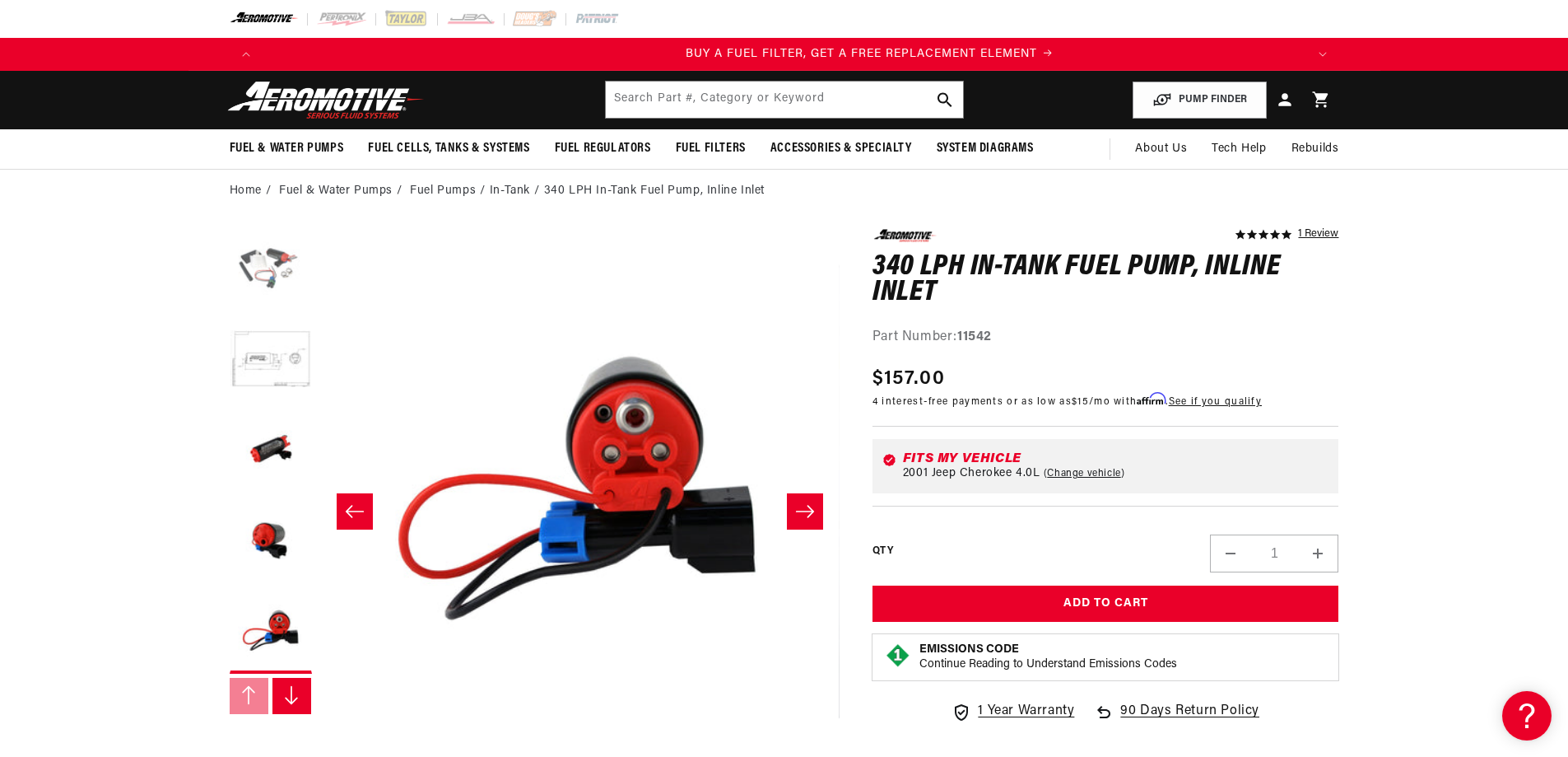
click at [265, 265] on button "Load image 1 in gallery view" at bounding box center [270, 270] width 83 height 83
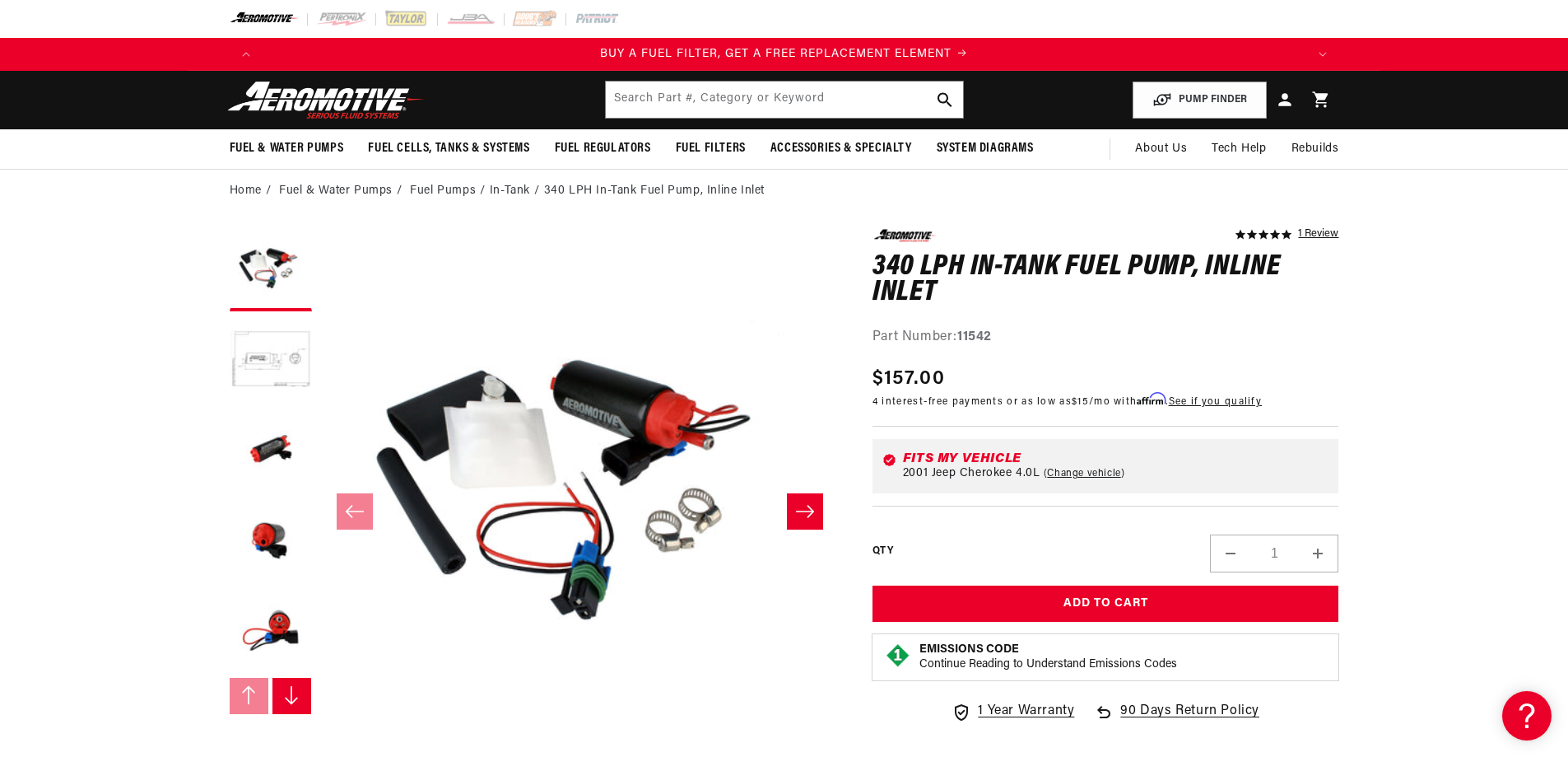
scroll to position [495, 0]
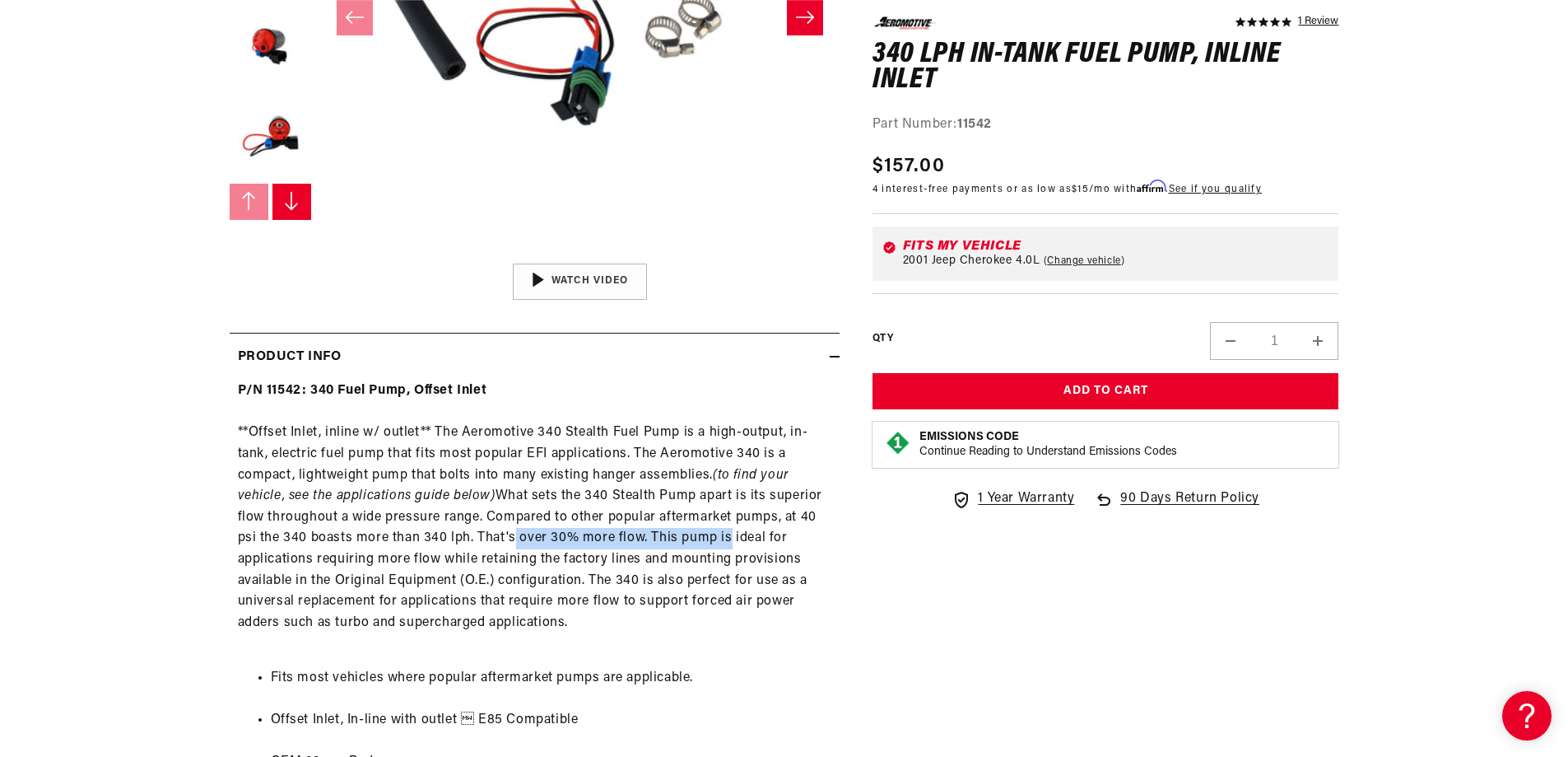
drag, startPoint x: 507, startPoint y: 536, endPoint x: 722, endPoint y: 537, distance: 215.0
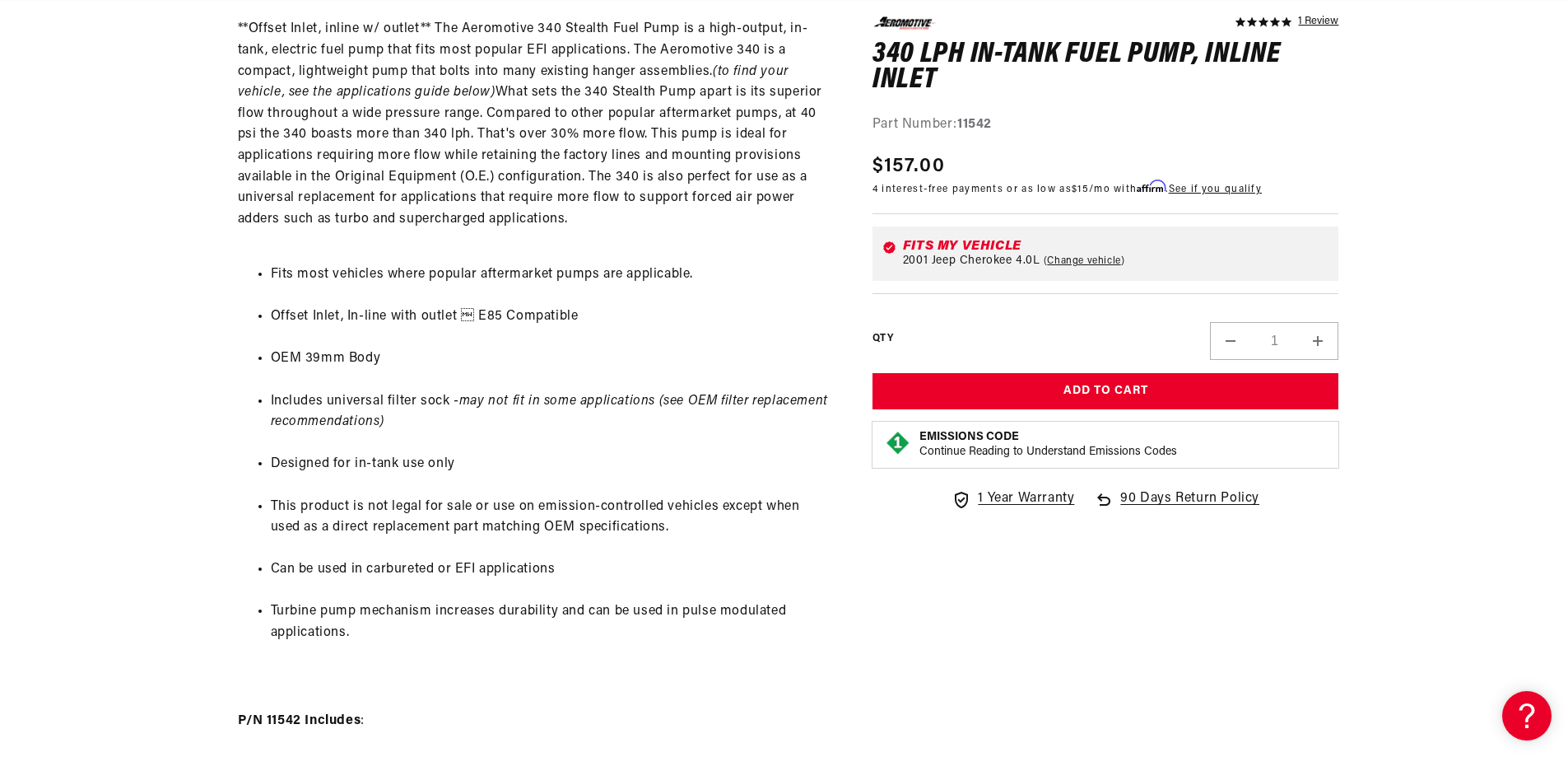
scroll to position [1236, 0]
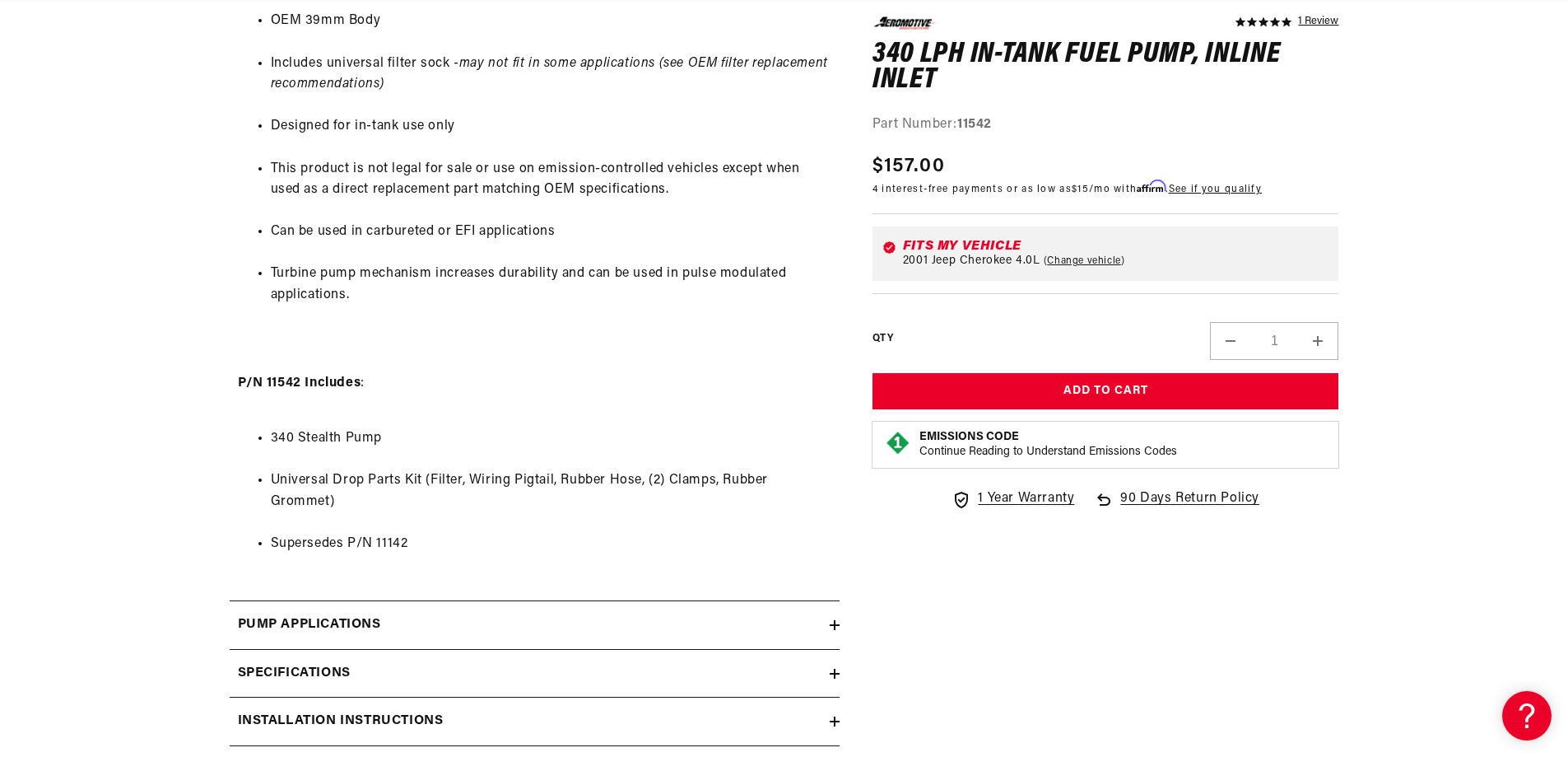
click at [452, 605] on summary "Pump Applications" at bounding box center [534, 625] width 610 height 48
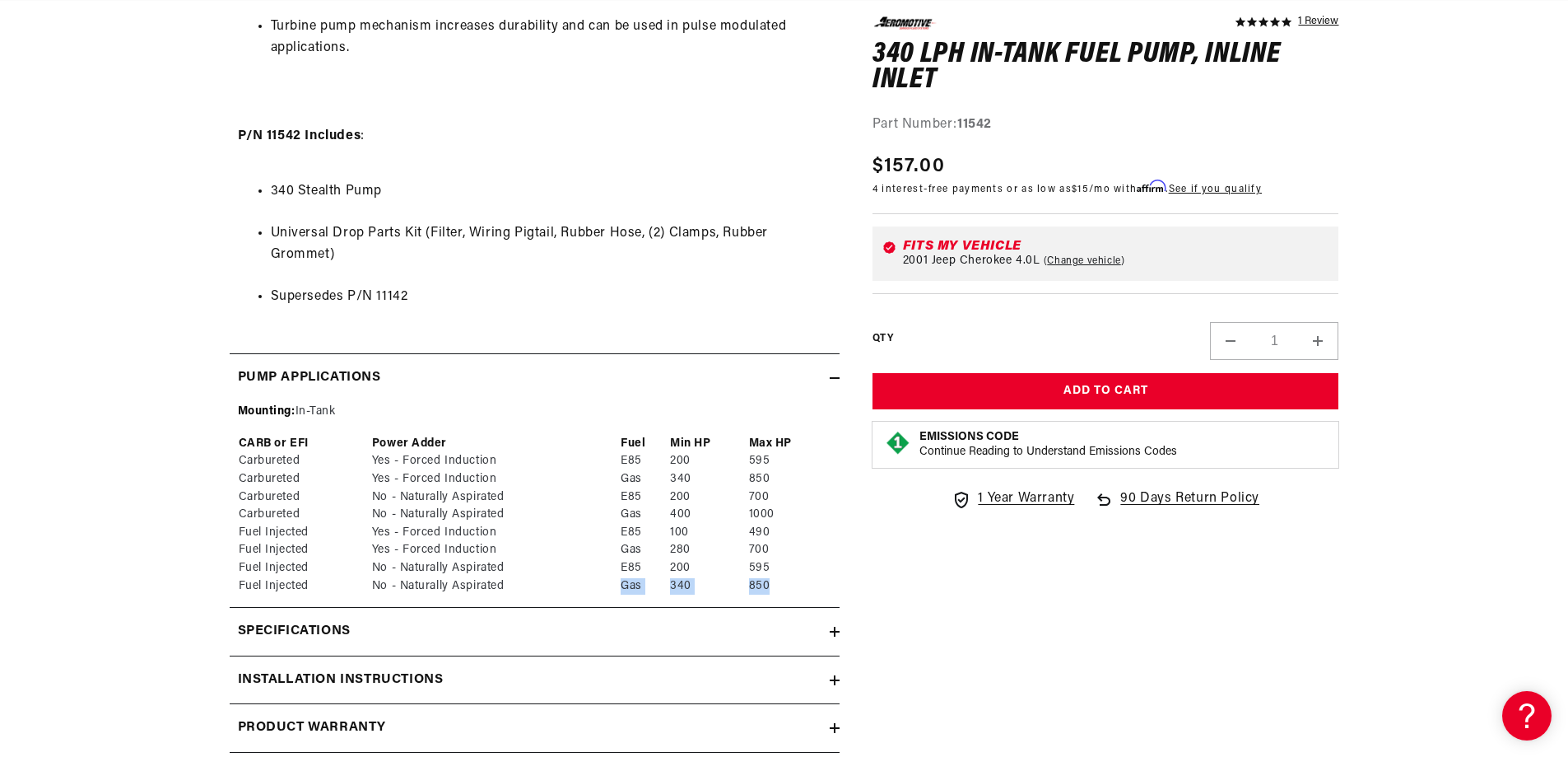
scroll to position [0, 1044]
drag, startPoint x: 605, startPoint y: 585, endPoint x: 837, endPoint y: 588, distance: 232.0
click at [798, 583] on tr "Fuel Injected No - Naturally Aspirated Gas 340 850" at bounding box center [534, 586] width 593 height 18
drag, startPoint x: 664, startPoint y: 581, endPoint x: 706, endPoint y: 581, distance: 42.0
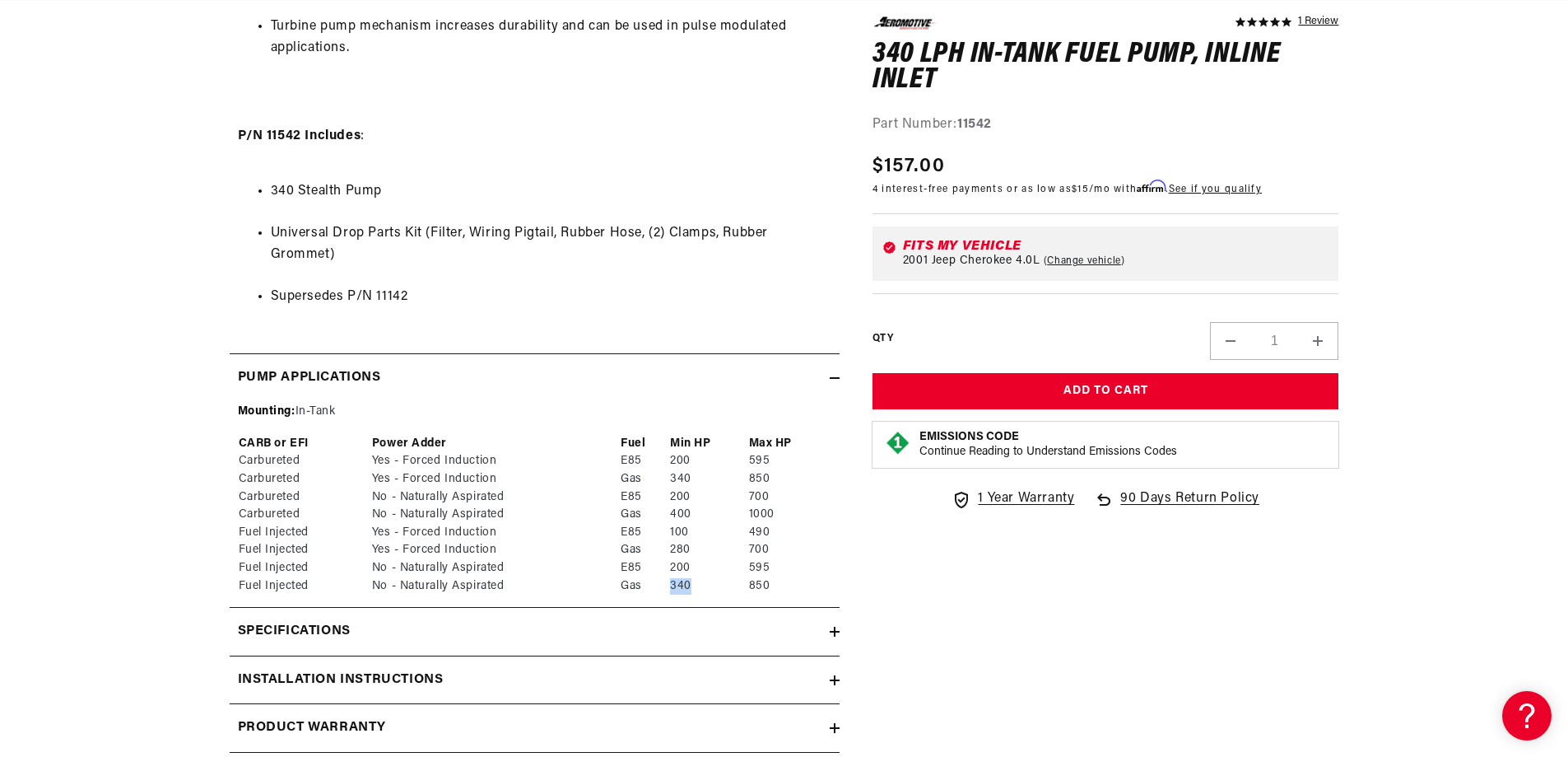
click at [706, 581] on tr "Fuel Injected No - Naturally Aspirated Gas 340 850" at bounding box center [534, 586] width 593 height 18
click at [784, 623] on div "Specifications" at bounding box center [529, 631] width 600 height 21
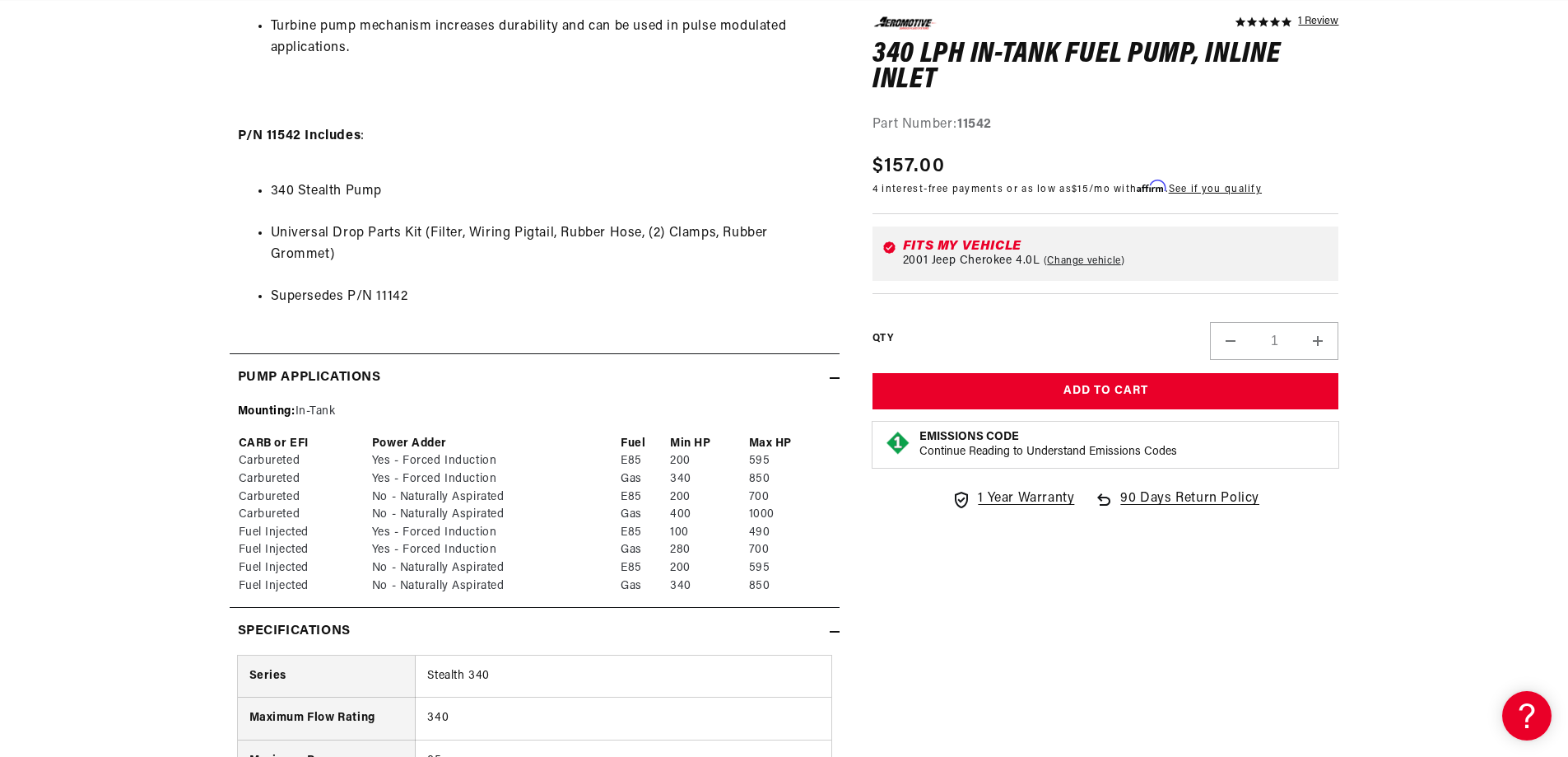
click at [784, 623] on div "Specifications" at bounding box center [529, 631] width 600 height 21
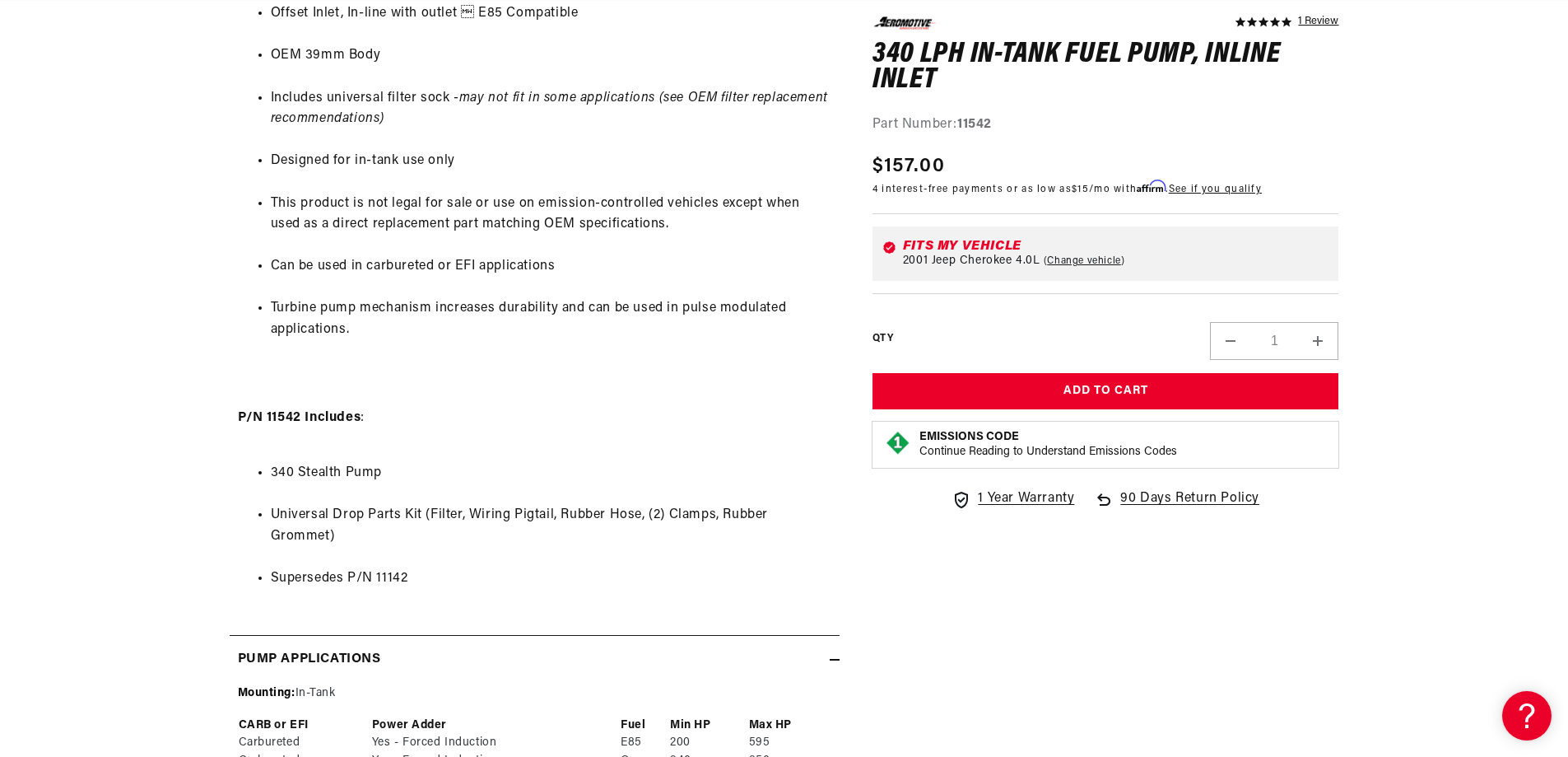
scroll to position [0, 0]
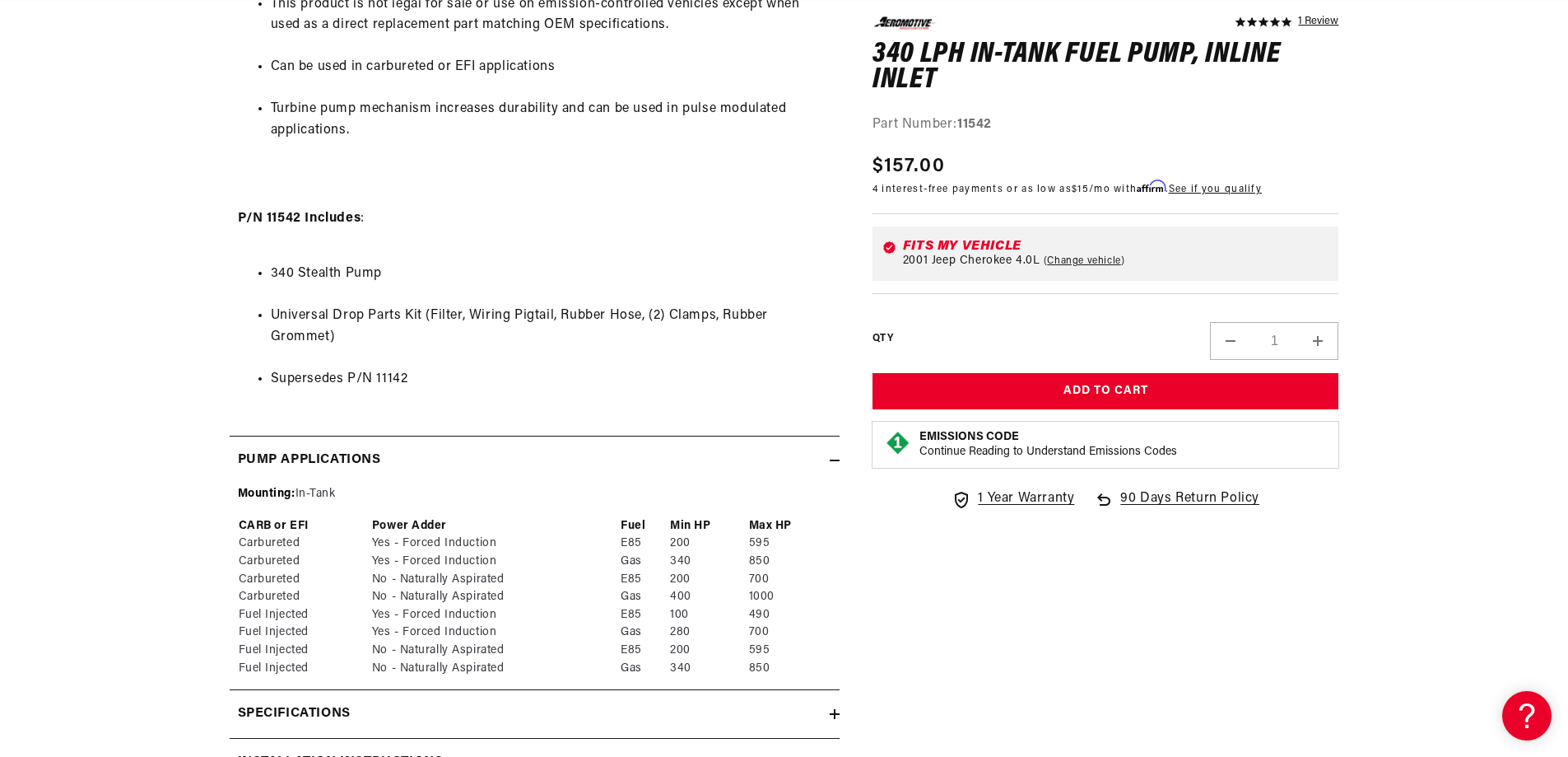
click at [810, 458] on div "Pump Applications" at bounding box center [529, 460] width 600 height 21
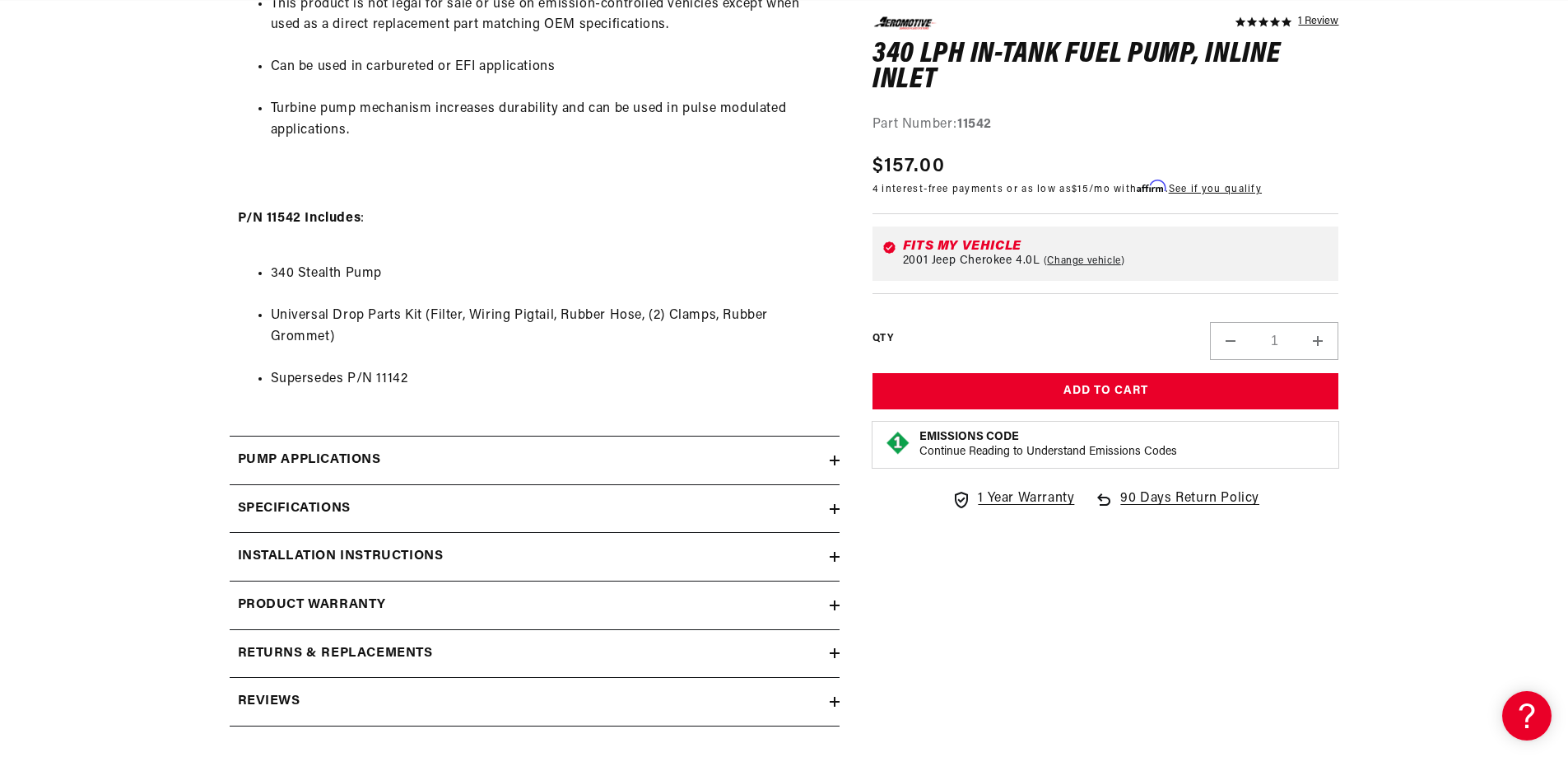
click at [751, 492] on summary "Specifications" at bounding box center [534, 509] width 610 height 48
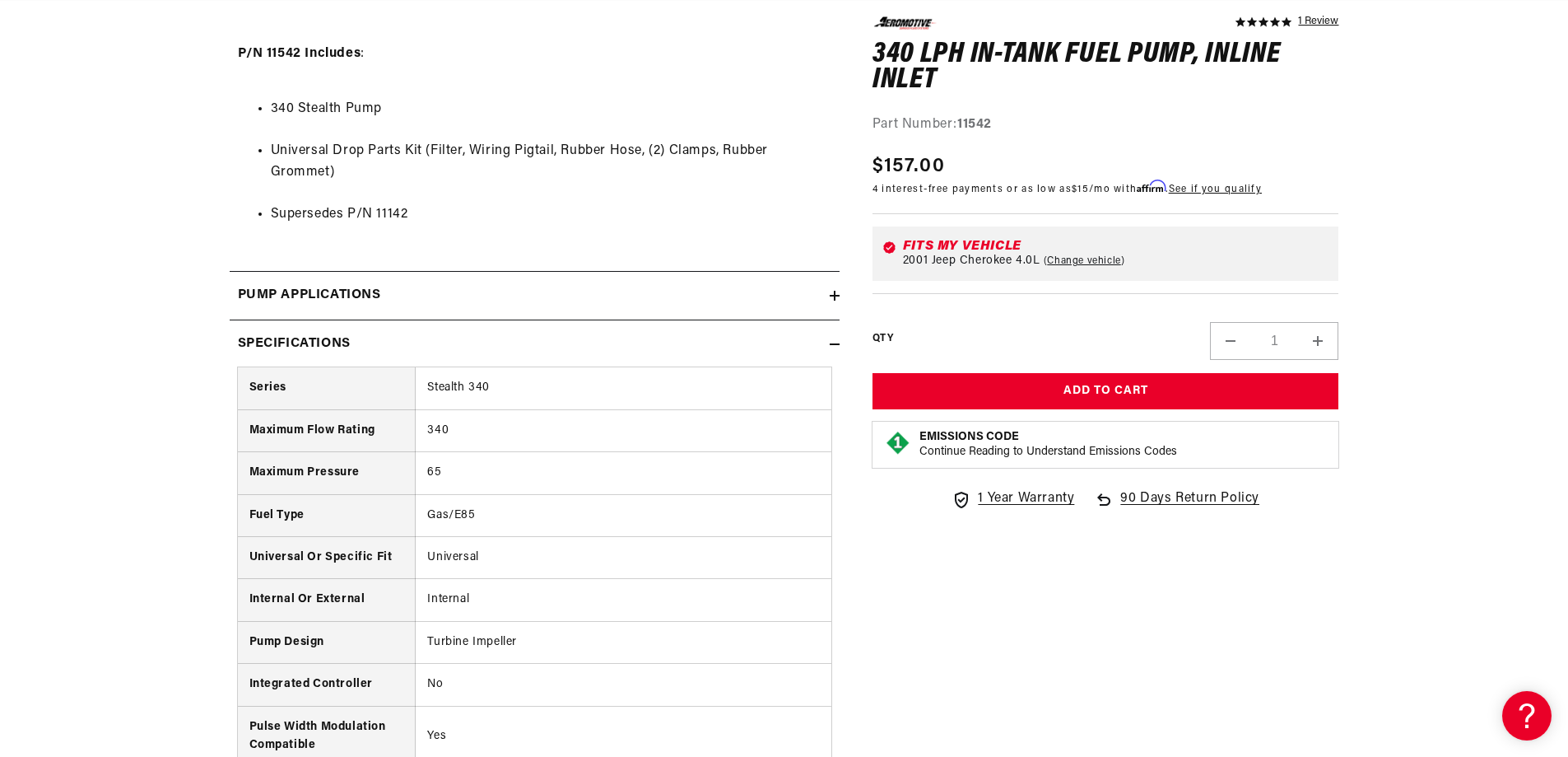
scroll to position [0, 2086]
